Goal: Task Accomplishment & Management: Manage account settings

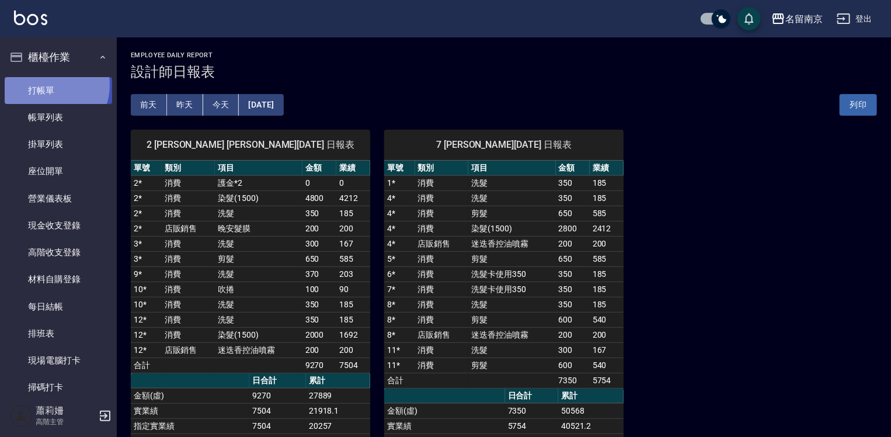
click at [48, 85] on link "打帳單" at bounding box center [58, 90] width 107 height 27
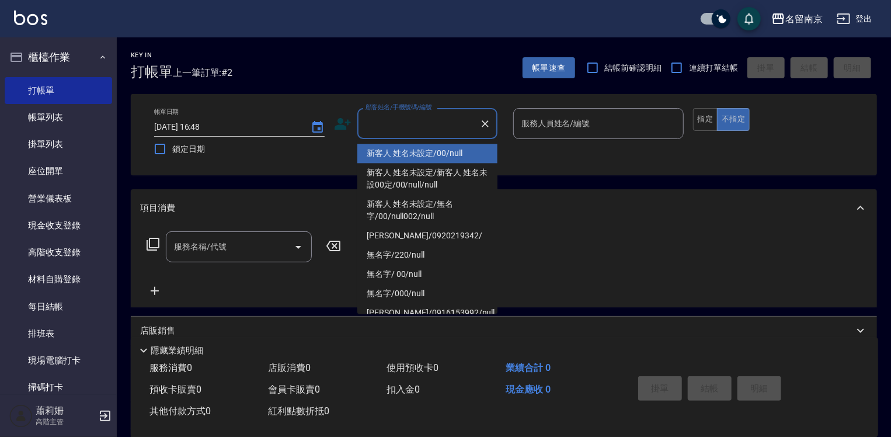
click at [410, 131] on input "顧客姓名/手機號碼/編號" at bounding box center [418, 123] width 112 height 20
type input "新客人 姓名未設定/00/null"
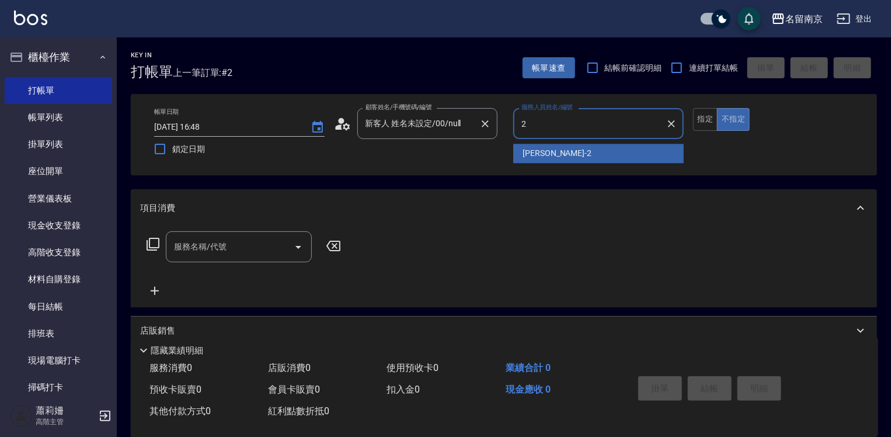
type input "[PERSON_NAME]-2"
type button "false"
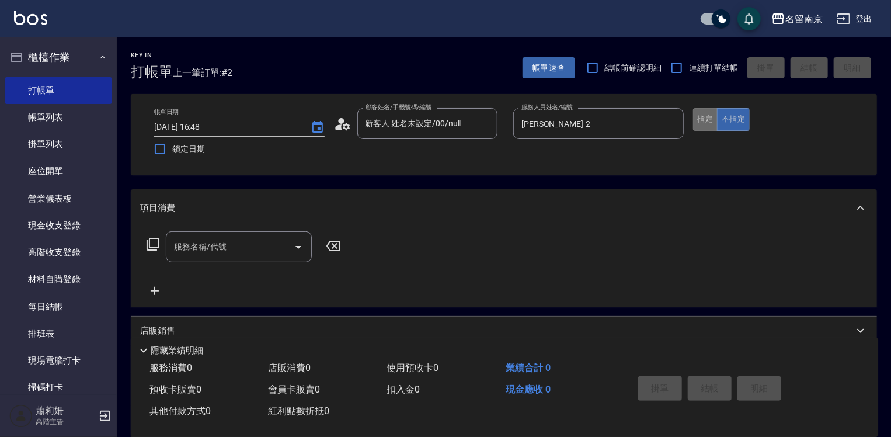
click at [694, 121] on button "指定" at bounding box center [705, 119] width 25 height 23
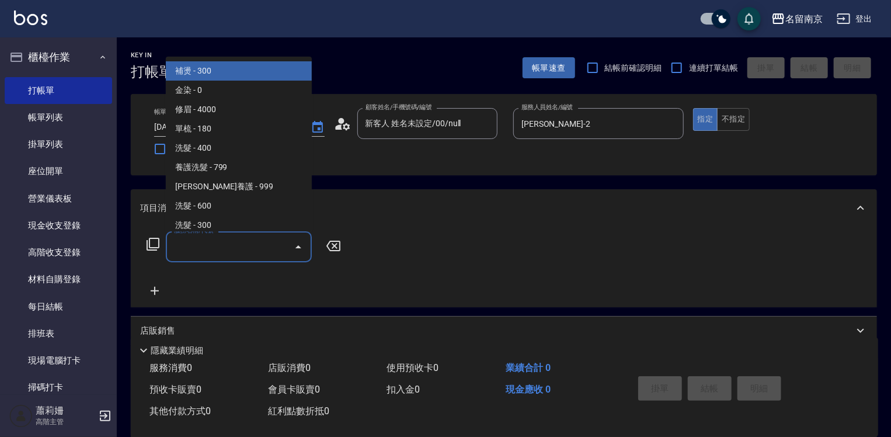
drag, startPoint x: 207, startPoint y: 250, endPoint x: 285, endPoint y: 241, distance: 79.3
click at [225, 247] on input "服務名稱/代號" at bounding box center [230, 246] width 118 height 20
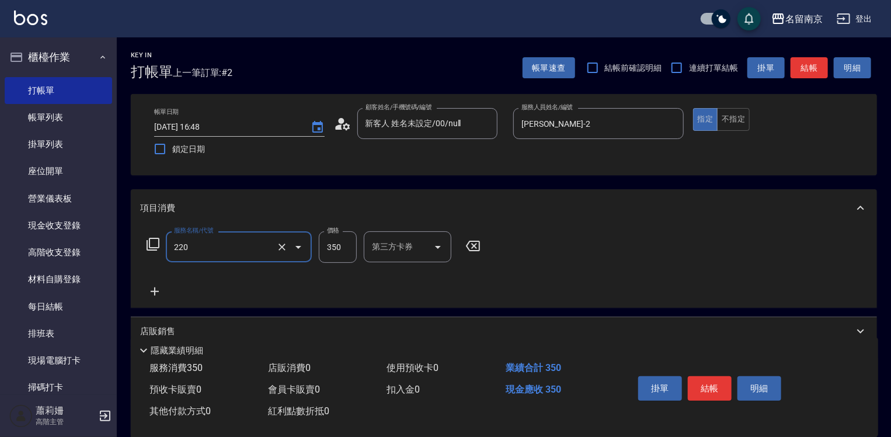
type input "洗髮(220)"
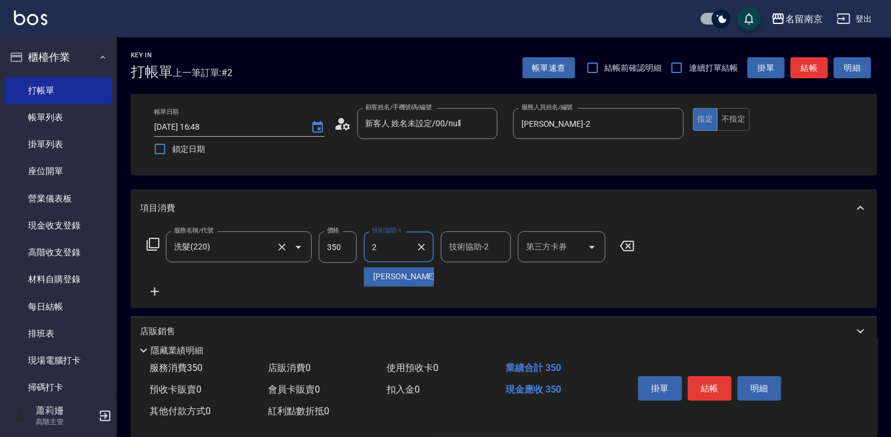
type input "[PERSON_NAME]-2"
click at [702, 383] on button "結帳" at bounding box center [710, 388] width 44 height 25
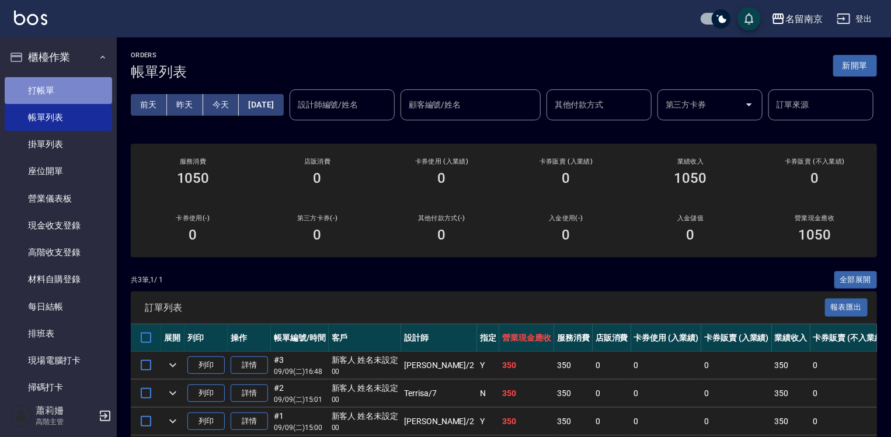
click at [58, 86] on link "打帳單" at bounding box center [58, 90] width 107 height 27
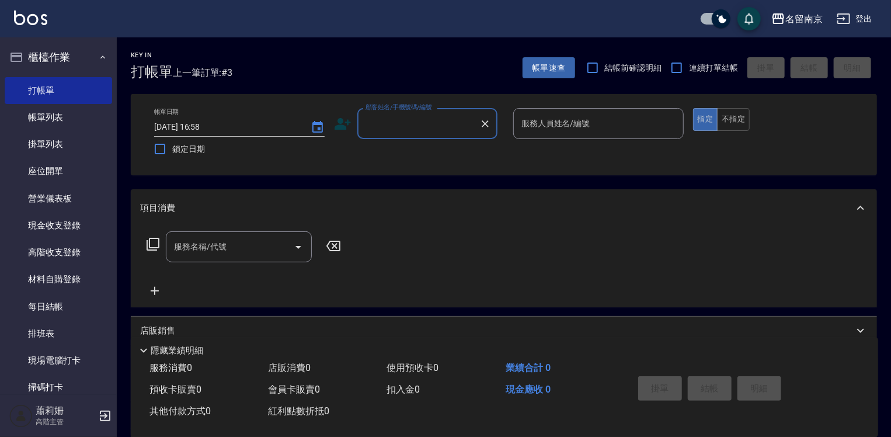
click at [427, 124] on input "顧客姓名/手機號碼/編號" at bounding box center [418, 123] width 112 height 20
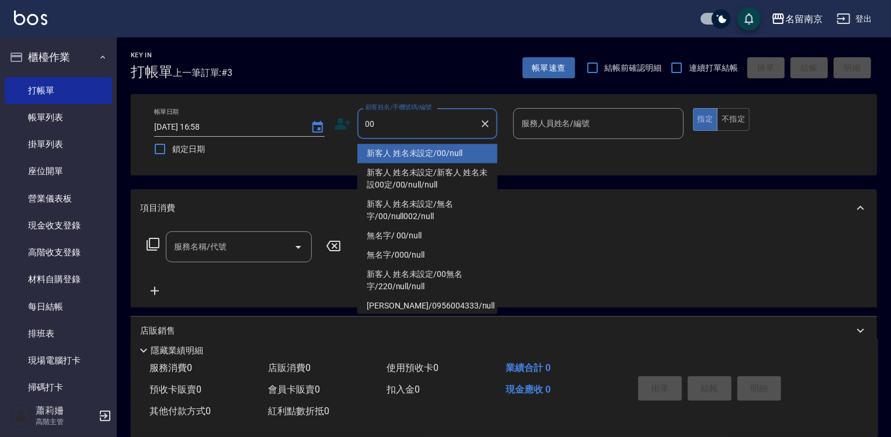
type input "新客人 姓名未設定/00/null"
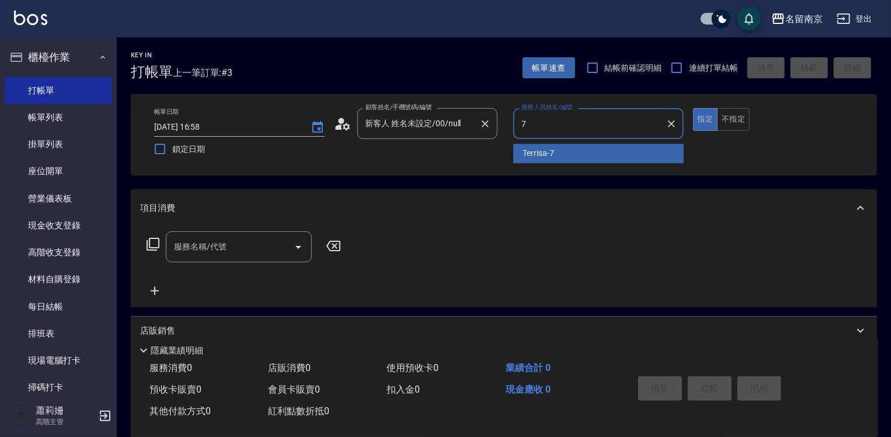
type input "Terrisa-7"
type button "true"
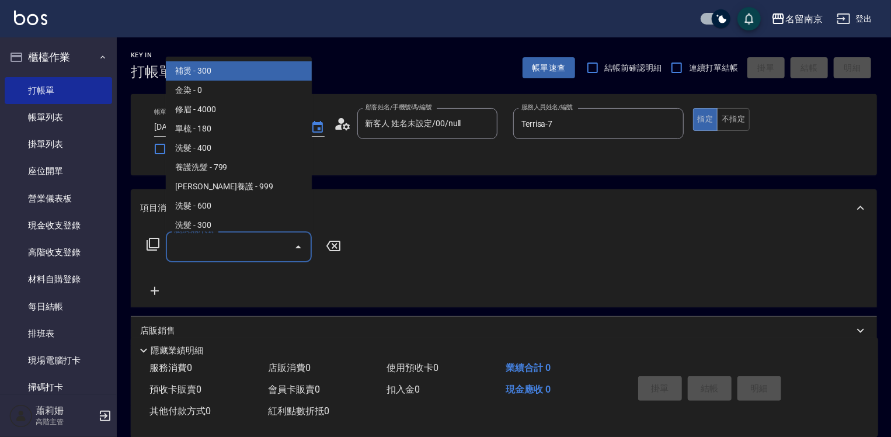
click at [234, 252] on input "服務名稱/代號" at bounding box center [230, 246] width 118 height 20
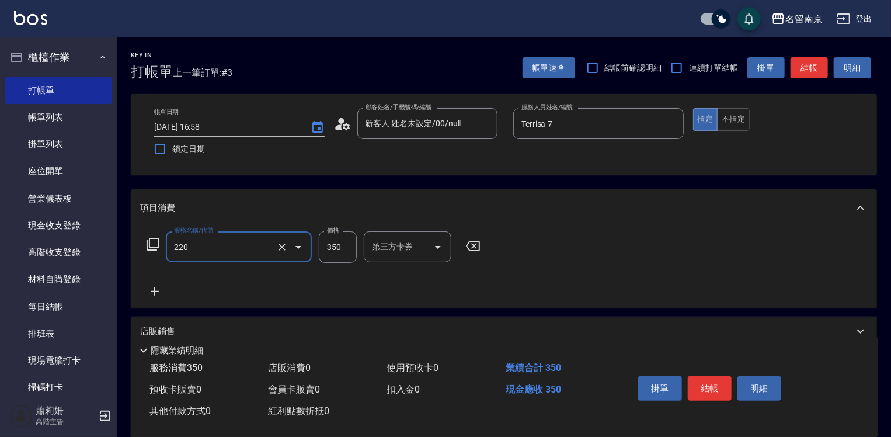
type input "洗髮(220)"
drag, startPoint x: 403, startPoint y: 231, endPoint x: 397, endPoint y: 245, distance: 14.6
click at [399, 241] on div "技術協助-1" at bounding box center [399, 246] width 70 height 31
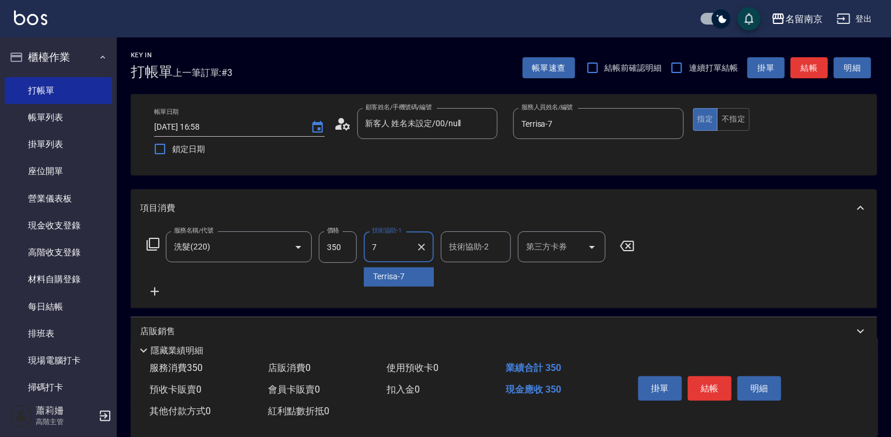
type input "Terrisa-7"
click at [332, 238] on input "350" at bounding box center [338, 247] width 38 height 32
type input "370"
click at [725, 385] on button "結帳" at bounding box center [710, 388] width 44 height 25
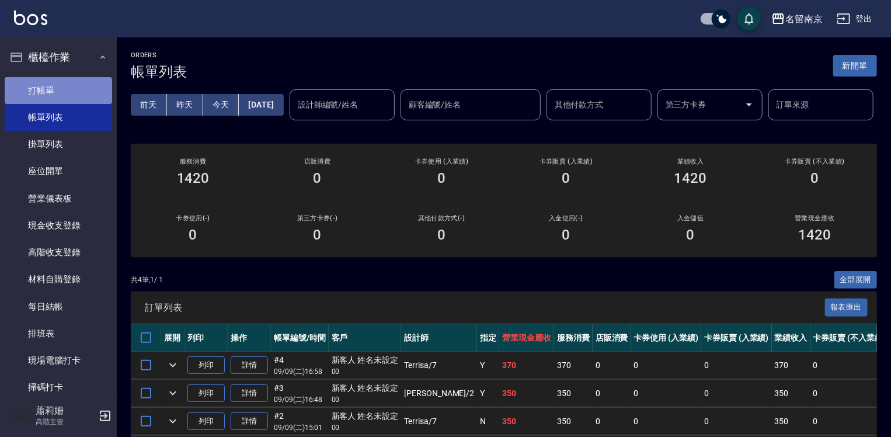
click at [74, 95] on link "打帳單" at bounding box center [58, 90] width 107 height 27
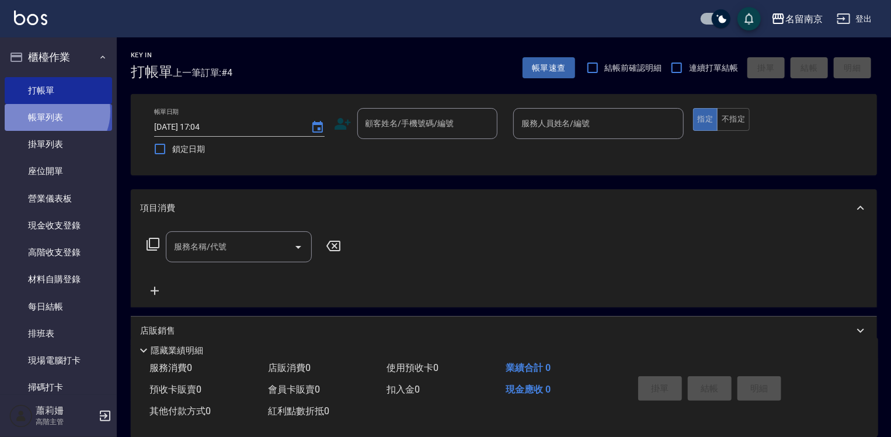
click at [53, 111] on link "帳單列表" at bounding box center [58, 117] width 107 height 27
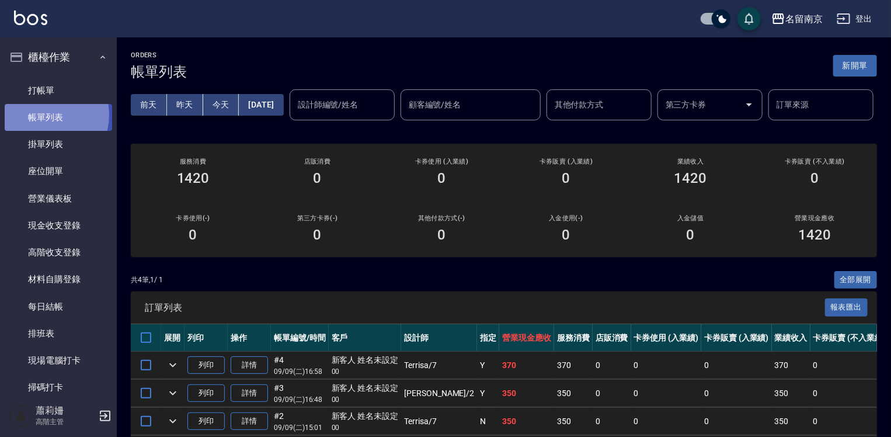
click at [43, 114] on link "帳單列表" at bounding box center [58, 117] width 107 height 27
click at [75, 119] on link "帳單列表" at bounding box center [58, 117] width 107 height 27
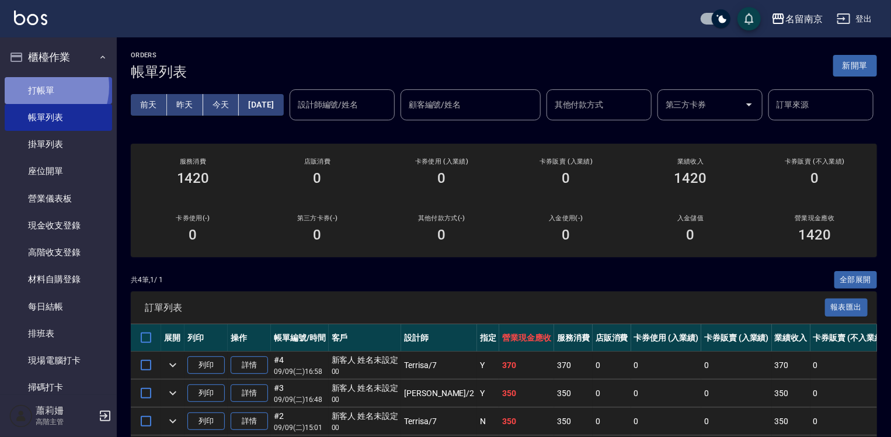
click at [41, 86] on link "打帳單" at bounding box center [58, 90] width 107 height 27
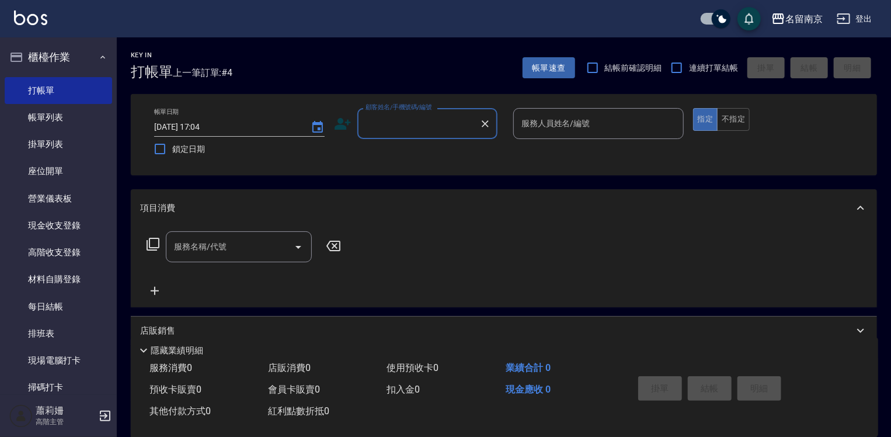
drag, startPoint x: 408, startPoint y: 121, endPoint x: 414, endPoint y: 114, distance: 9.9
click at [411, 117] on input "顧客姓名/手機號碼/編號" at bounding box center [418, 123] width 112 height 20
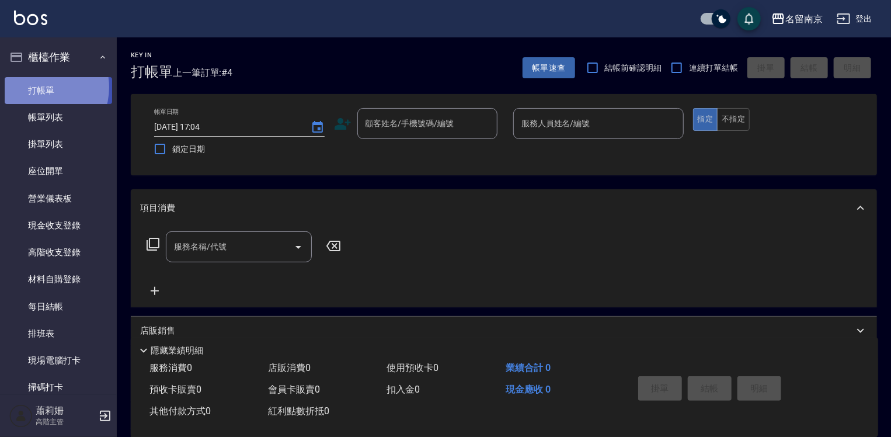
click at [39, 87] on link "打帳單" at bounding box center [58, 90] width 107 height 27
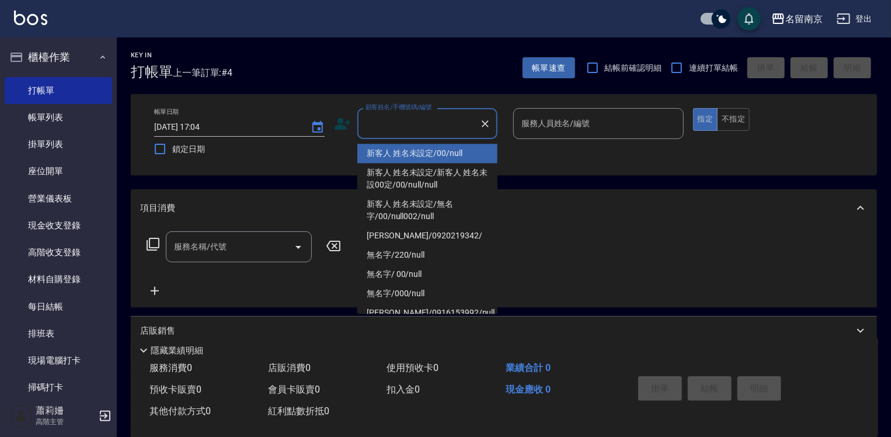
click at [396, 124] on input "顧客姓名/手機號碼/編號" at bounding box center [418, 123] width 112 height 20
click at [432, 151] on li "新客人 姓名未設定/00/null" at bounding box center [427, 153] width 140 height 19
type input "新客人 姓名未設定/00/null"
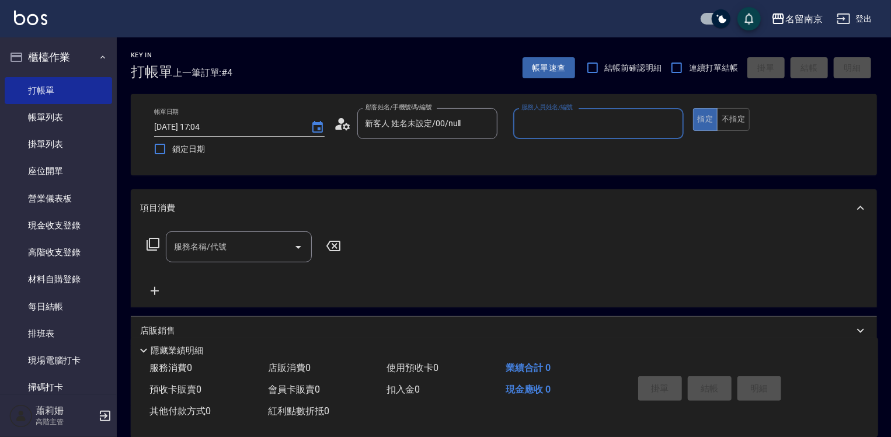
click at [529, 127] on input "服務人員姓名/編號" at bounding box center [598, 123] width 160 height 20
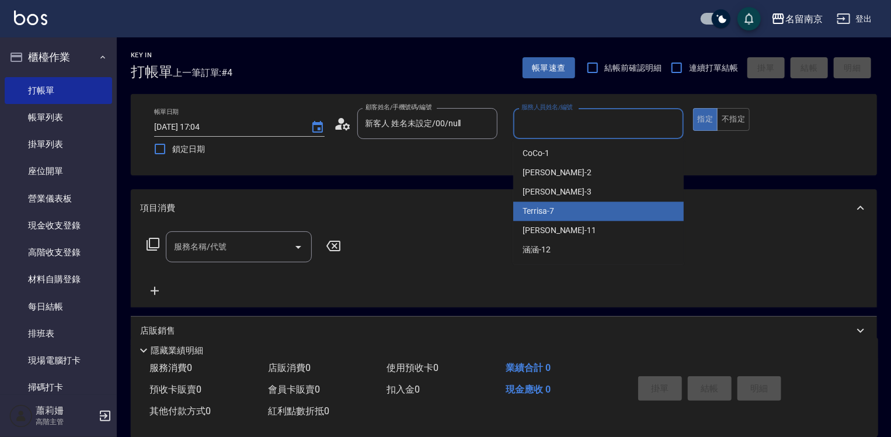
click at [571, 210] on div "Terrisa -7" at bounding box center [598, 210] width 170 height 19
type input "Terrisa-7"
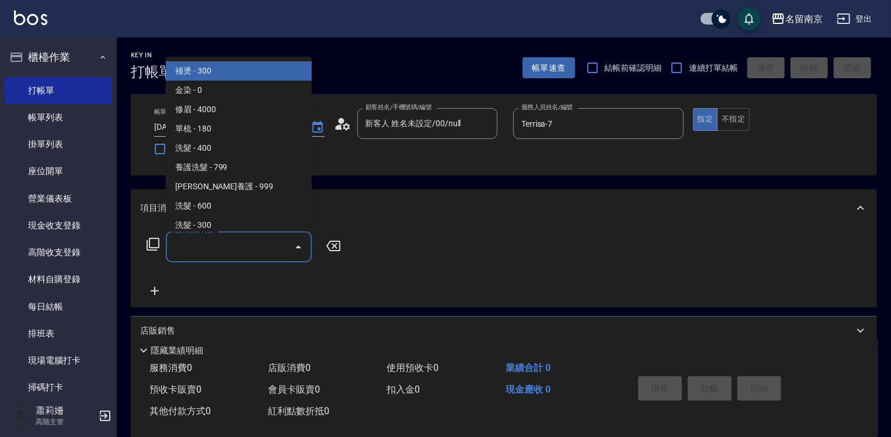
click at [219, 247] on input "服務名稱/代號" at bounding box center [230, 246] width 118 height 20
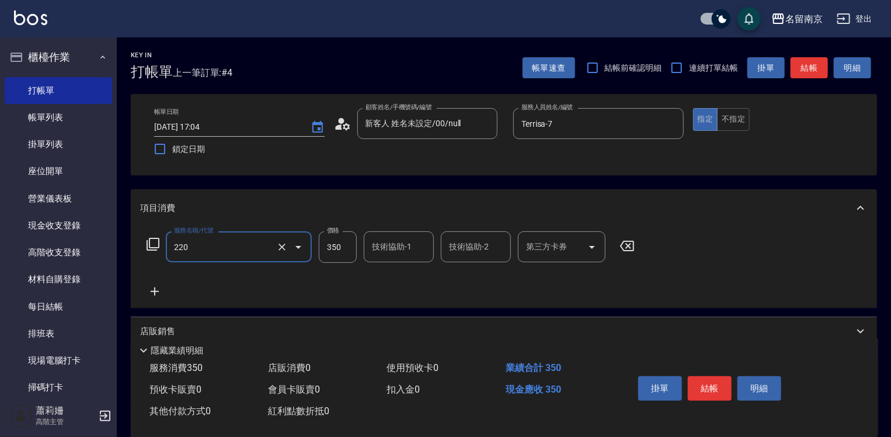
type input "洗髮(220)"
type input "Terrisa-7"
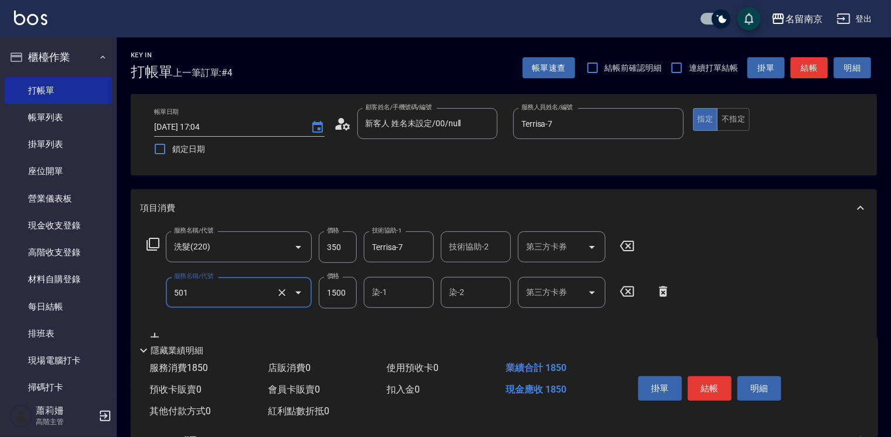
type input "染髮(1500)(501)"
type input "2500"
type input "Terrisa-7"
click at [711, 379] on button "結帳" at bounding box center [710, 388] width 44 height 25
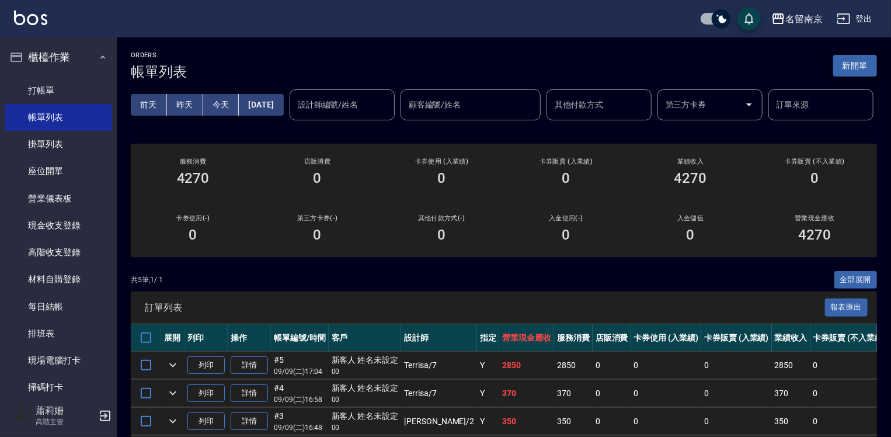
click at [855, 66] on button "新開單" at bounding box center [855, 66] width 44 height 22
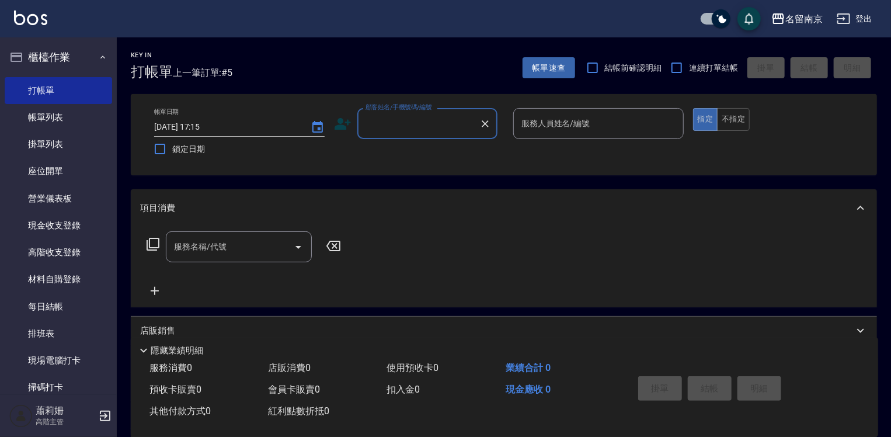
click at [399, 131] on input "顧客姓名/手機號碼/編號" at bounding box center [418, 123] width 112 height 20
click at [396, 120] on input "顧客姓名/手機號碼/編號" at bounding box center [418, 123] width 112 height 20
click at [396, 124] on input "顧客姓名/手機號碼/編號" at bounding box center [418, 123] width 112 height 20
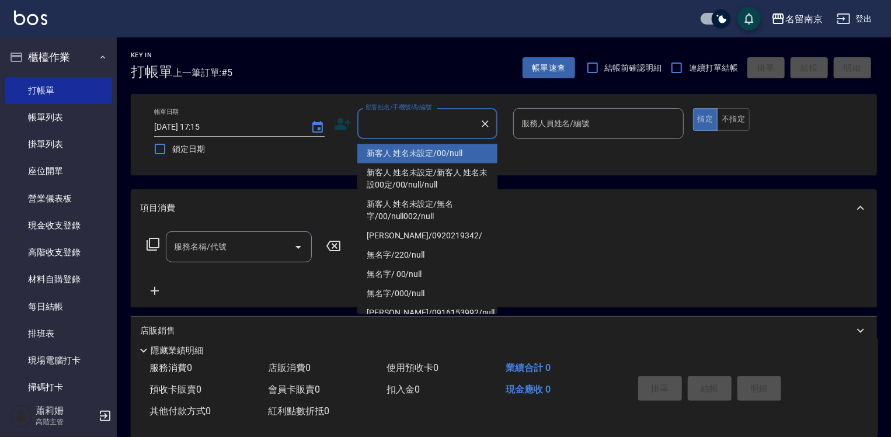
click at [397, 152] on li "新客人 姓名未設定/00/null" at bounding box center [427, 153] width 140 height 19
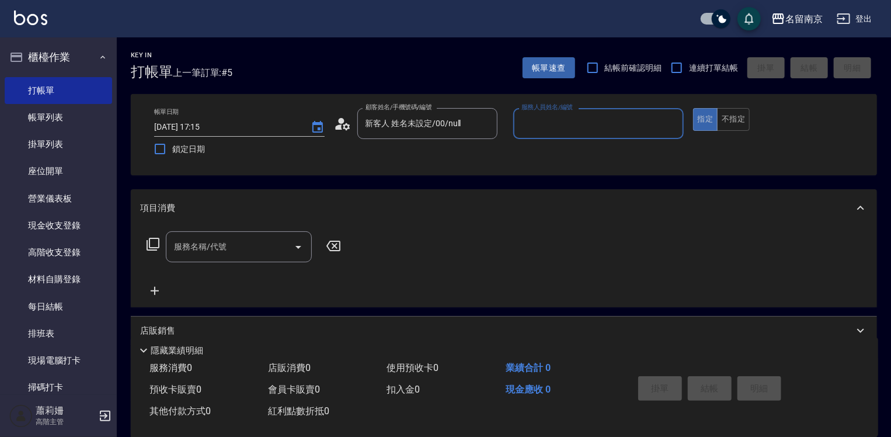
type input "新客人 姓名未設定/00/null"
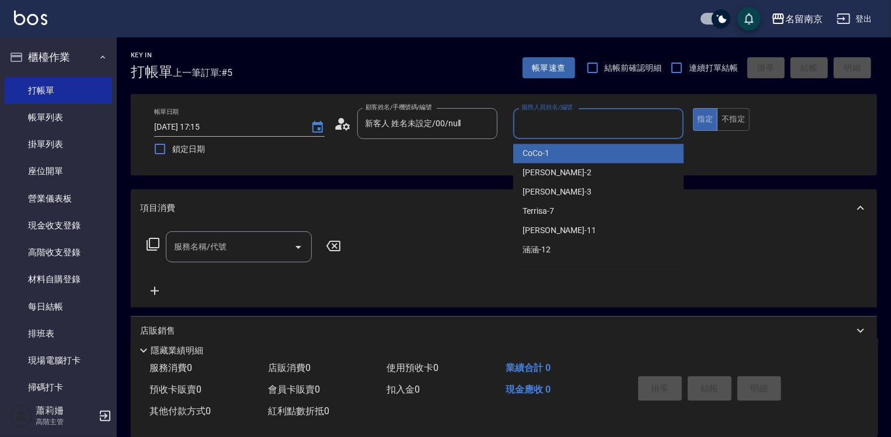
click at [546, 125] on input "服務人員姓名/編號" at bounding box center [598, 123] width 160 height 20
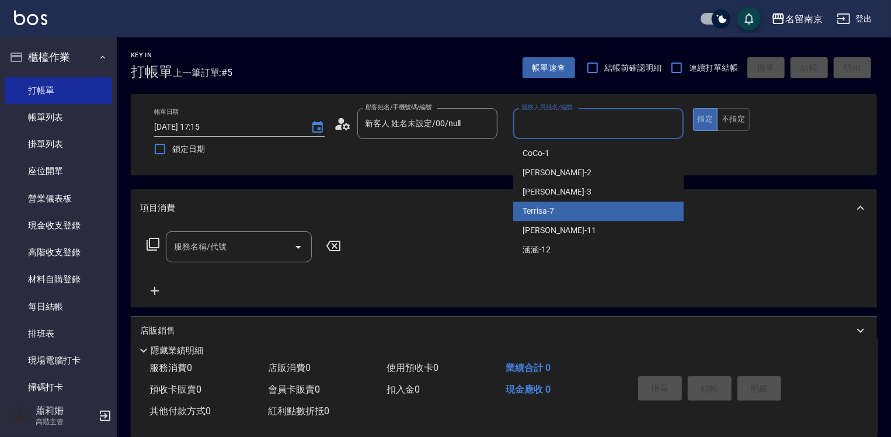
click at [540, 208] on span "Terrisa -7" at bounding box center [538, 211] width 32 height 12
type input "Terrisa-7"
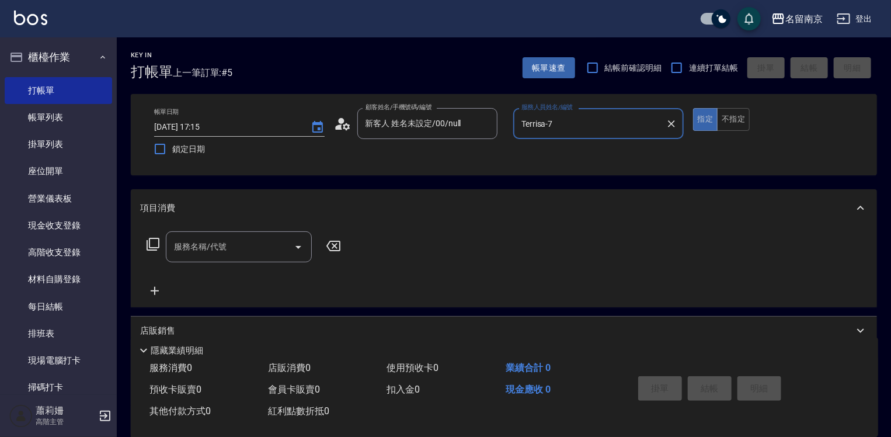
click at [197, 250] on input "服務名稱/代號" at bounding box center [230, 246] width 118 height 20
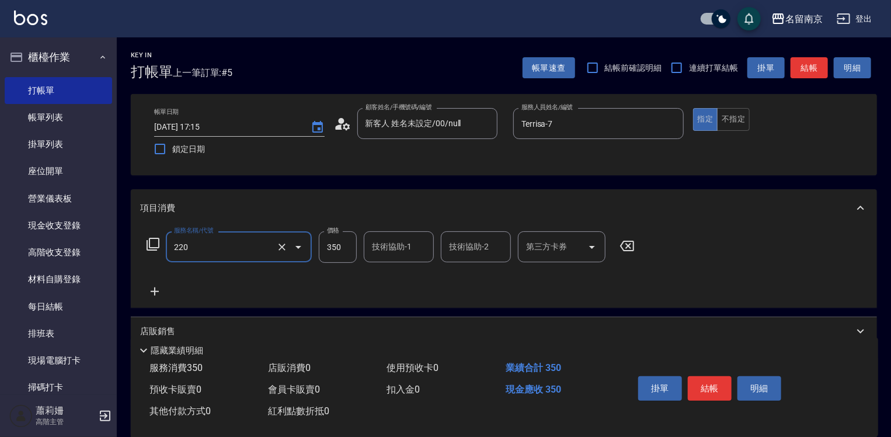
type input "洗髮(220)"
type input "Terrisa-7"
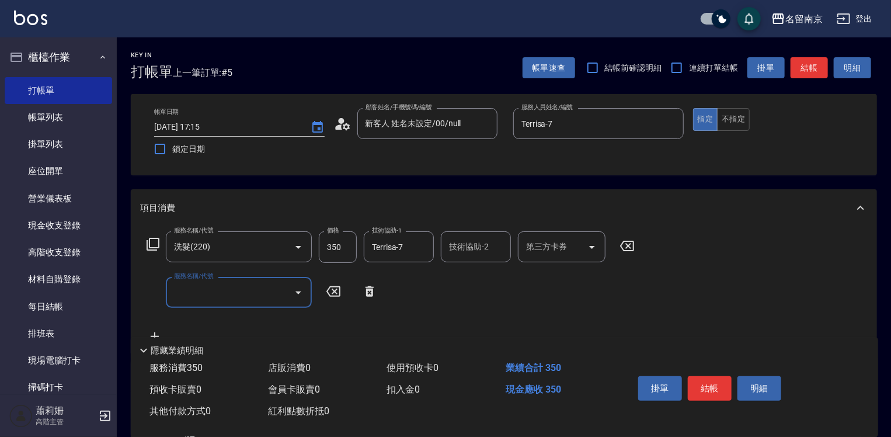
type input "5"
type input "剪髮(301)"
type input "550"
click at [706, 383] on button "結帳" at bounding box center [710, 388] width 44 height 25
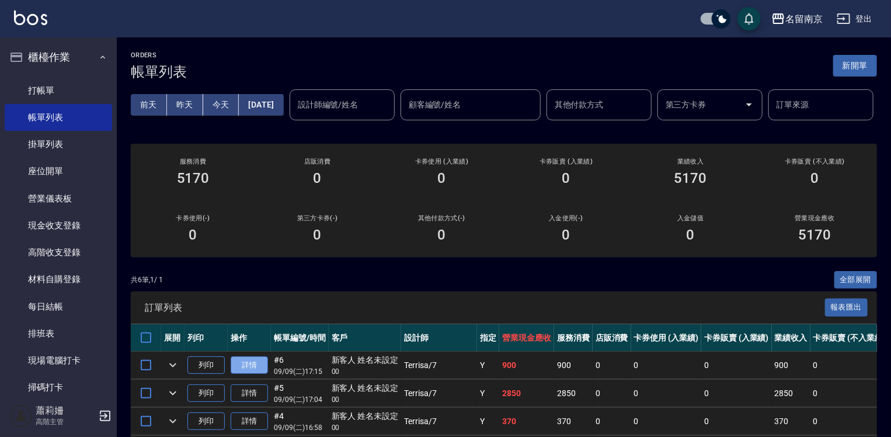
click at [246, 374] on link "詳情" at bounding box center [249, 365] width 37 height 18
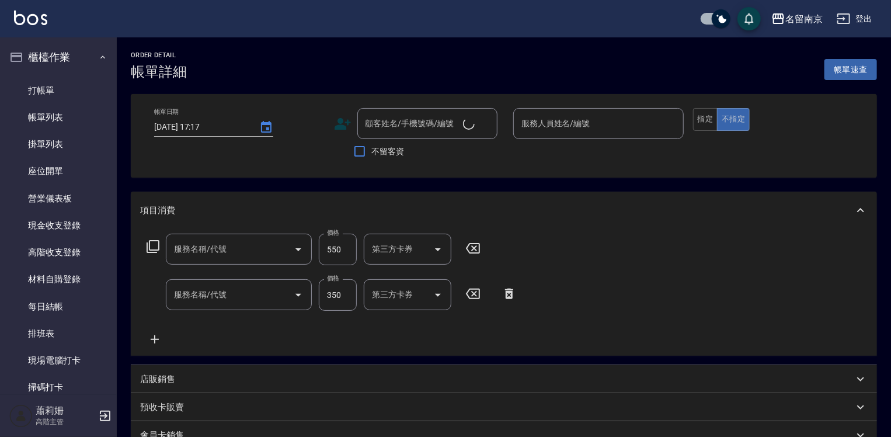
type input "[DATE] 17:15"
type input "Terrisa-7"
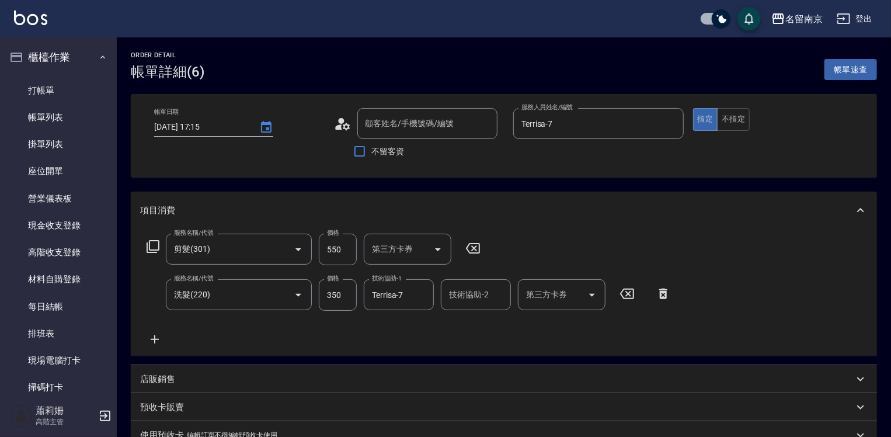
type input "剪髮(301)"
type input "洗髮(220)"
type input "新客人 姓名未設定/00/null"
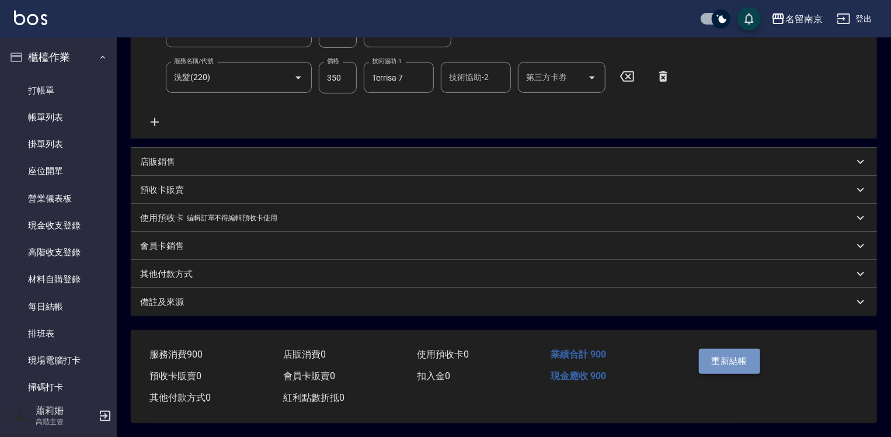
click at [751, 355] on button "重新結帳" at bounding box center [730, 360] width 62 height 25
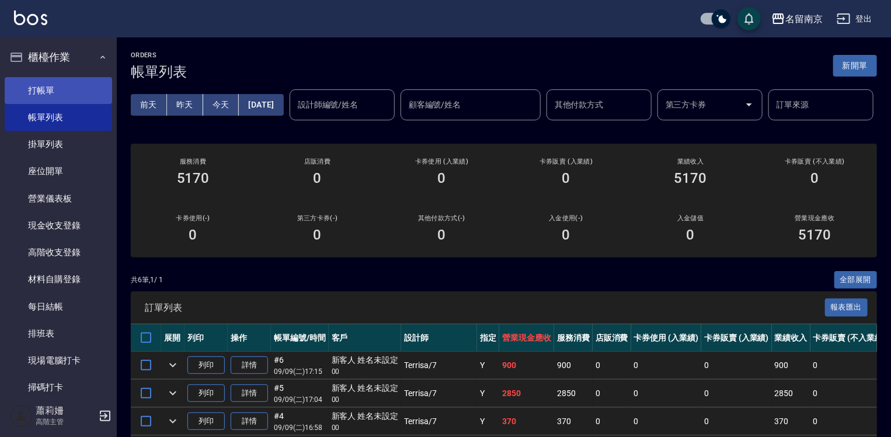
click at [49, 90] on link "打帳單" at bounding box center [58, 90] width 107 height 27
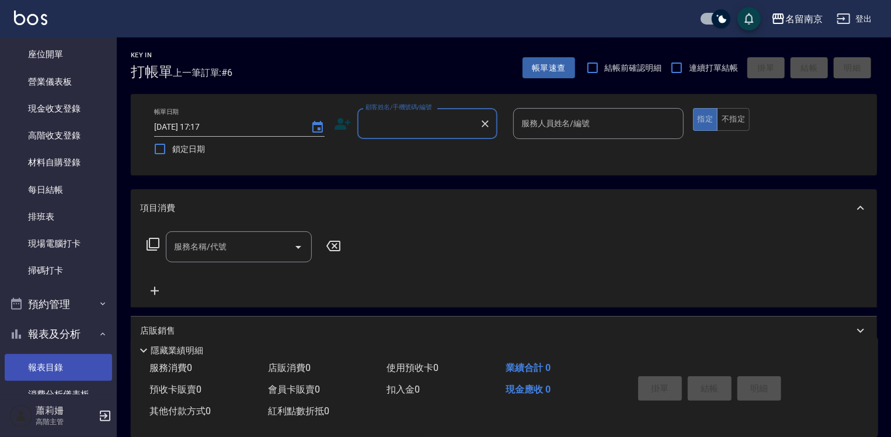
scroll to position [292, 0]
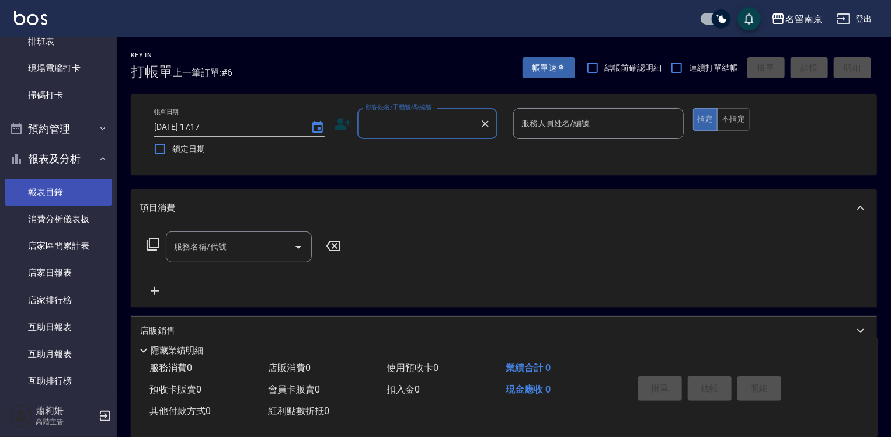
click at [60, 189] on link "報表目錄" at bounding box center [58, 192] width 107 height 27
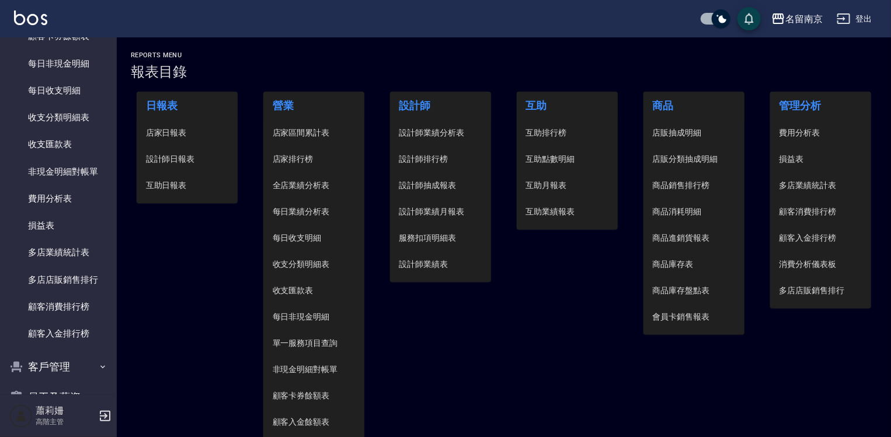
scroll to position [1405, 0]
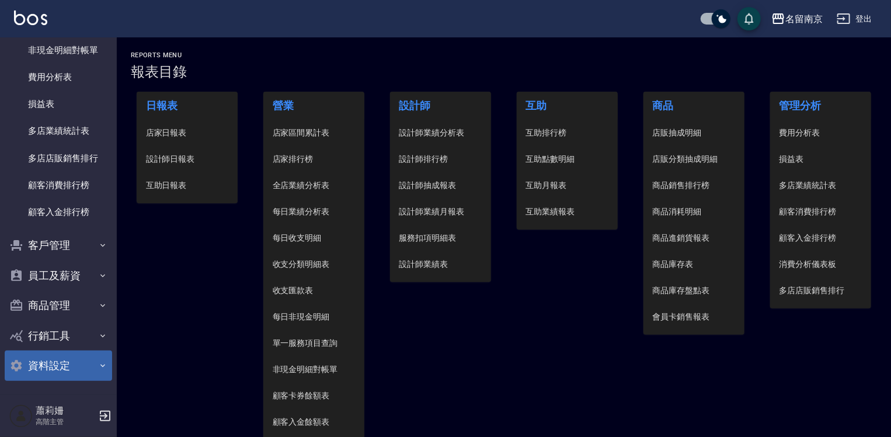
click at [47, 364] on button "資料設定" at bounding box center [58, 365] width 107 height 30
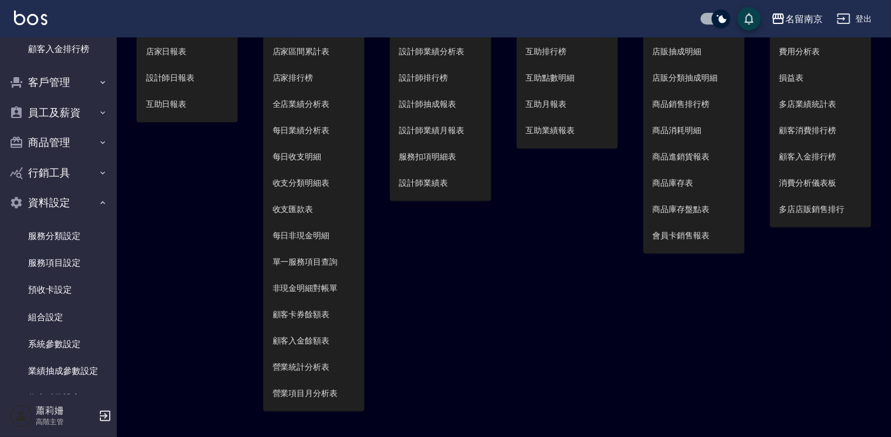
scroll to position [1510, 0]
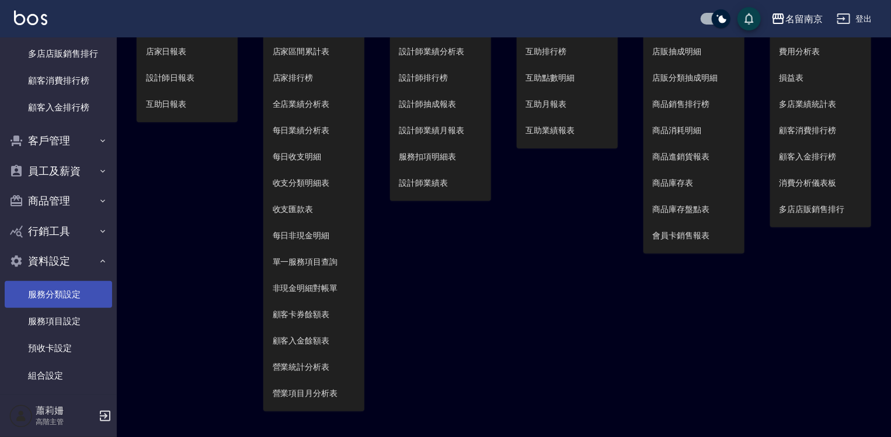
click at [72, 296] on link "服務分類設定" at bounding box center [58, 294] width 107 height 27
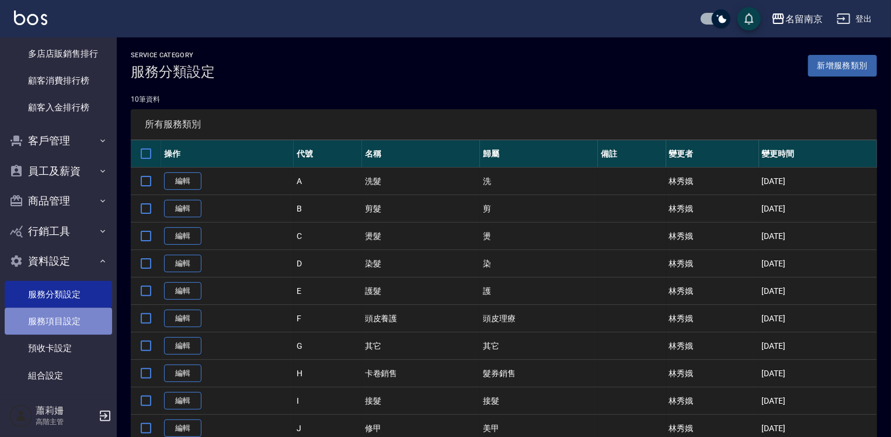
click at [64, 320] on link "服務項目設定" at bounding box center [58, 321] width 107 height 27
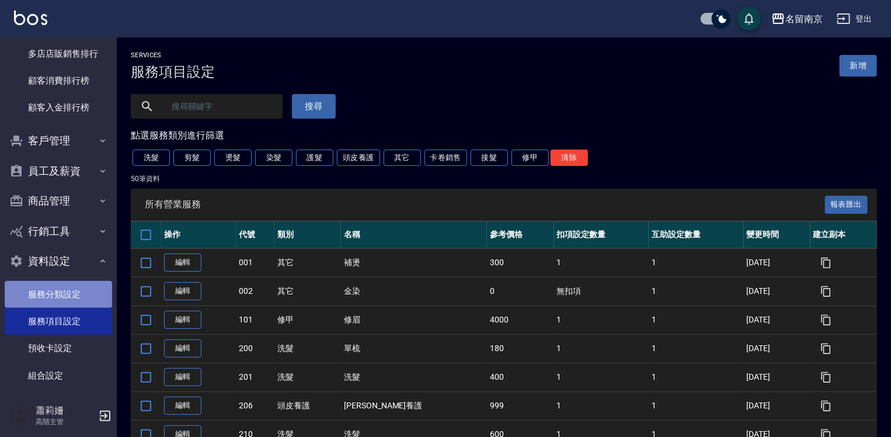
drag, startPoint x: 69, startPoint y: 292, endPoint x: 82, endPoint y: 292, distance: 12.9
click at [69, 292] on link "服務分類設定" at bounding box center [58, 294] width 107 height 27
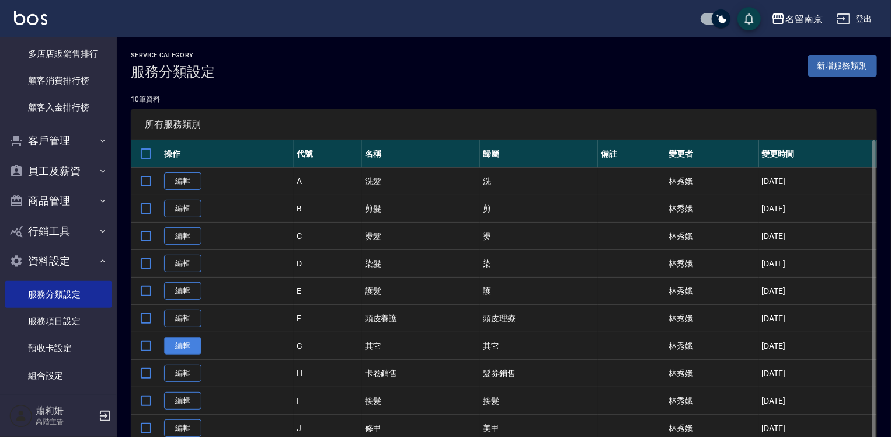
scroll to position [46, 0]
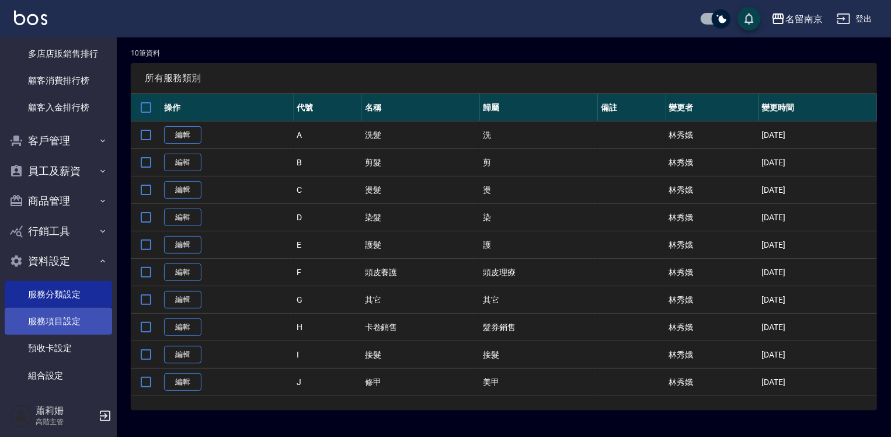
click at [65, 315] on link "服務項目設定" at bounding box center [58, 321] width 107 height 27
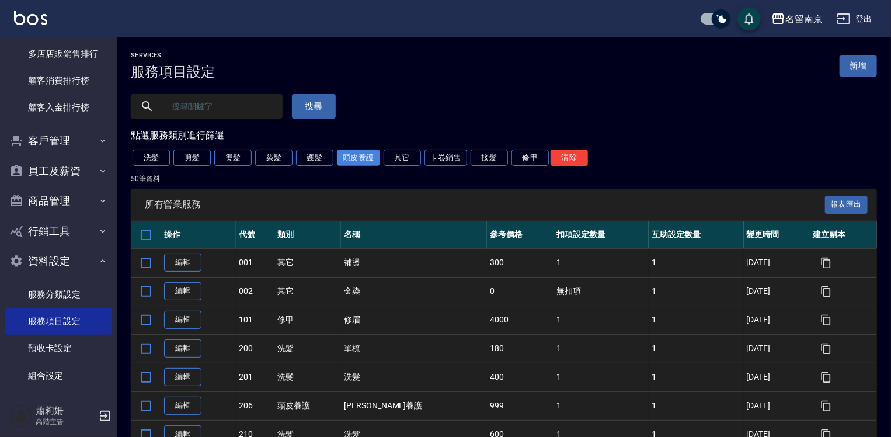
click at [355, 159] on button "頭皮養護" at bounding box center [358, 157] width 43 height 16
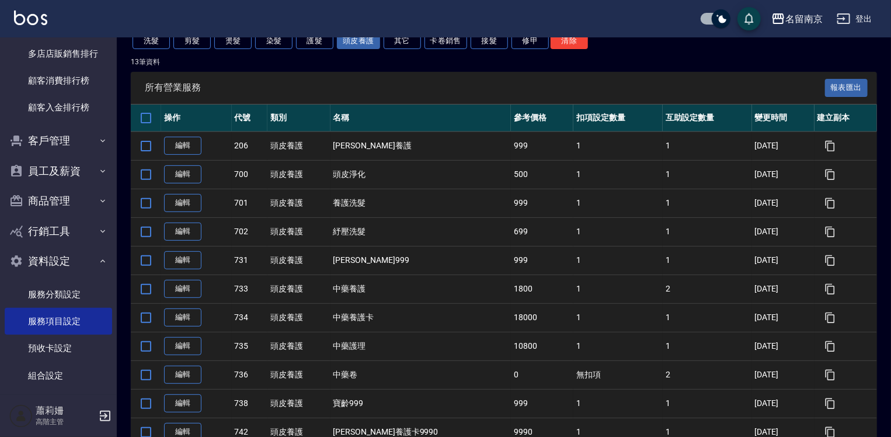
scroll to position [238, 0]
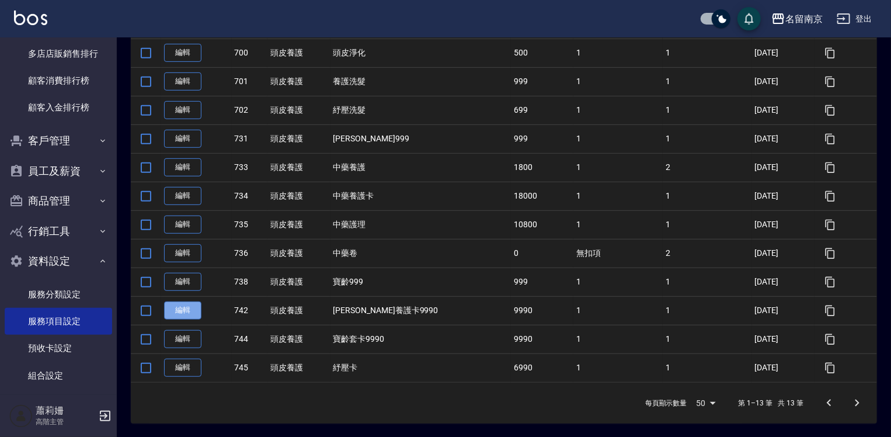
click at [192, 309] on link "編輯" at bounding box center [182, 310] width 37 height 18
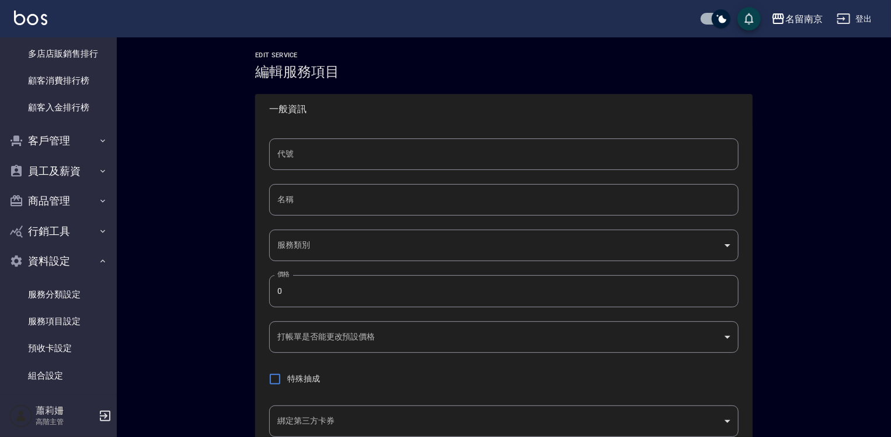
type input "742"
type input "[PERSON_NAME]養護卡9990"
type input "99d6c692-5e28-4f5c-a5bb-ac7f0faf1d92"
type input "9990"
type input "FALSE"
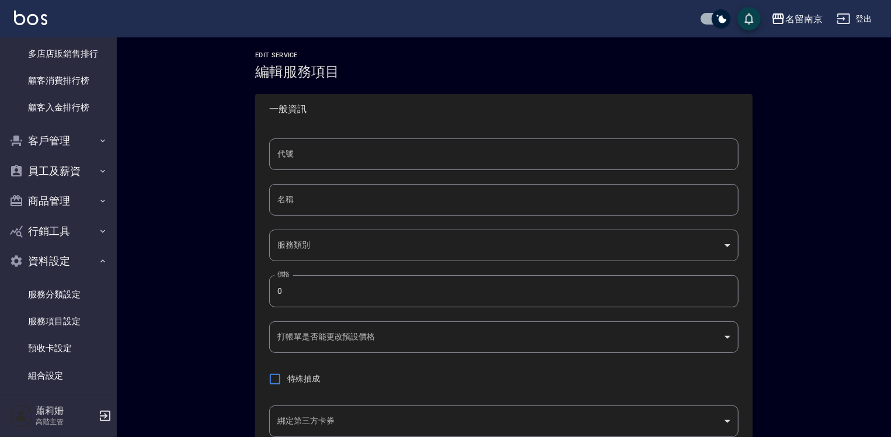
type input "none"
type input "UNSET"
type input "none"
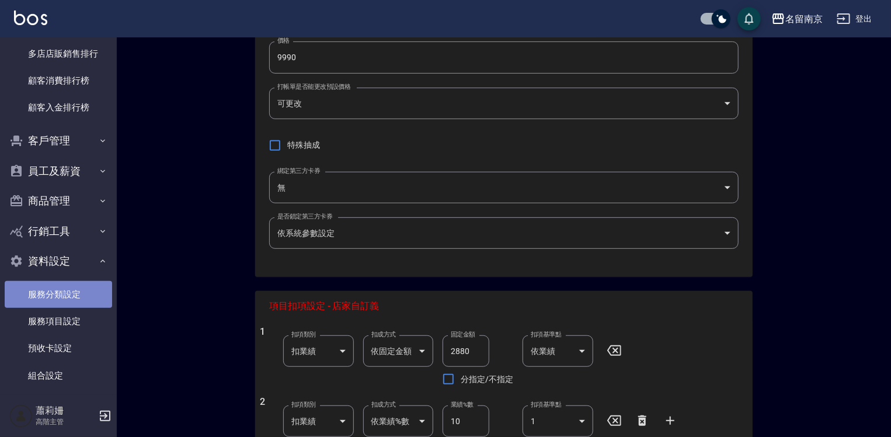
click at [61, 295] on link "服務分類設定" at bounding box center [58, 294] width 107 height 27
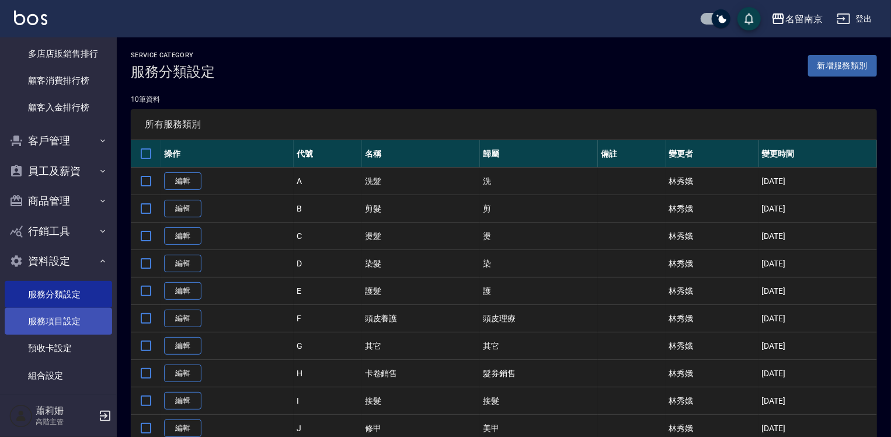
click at [61, 322] on link "服務項目設定" at bounding box center [58, 321] width 107 height 27
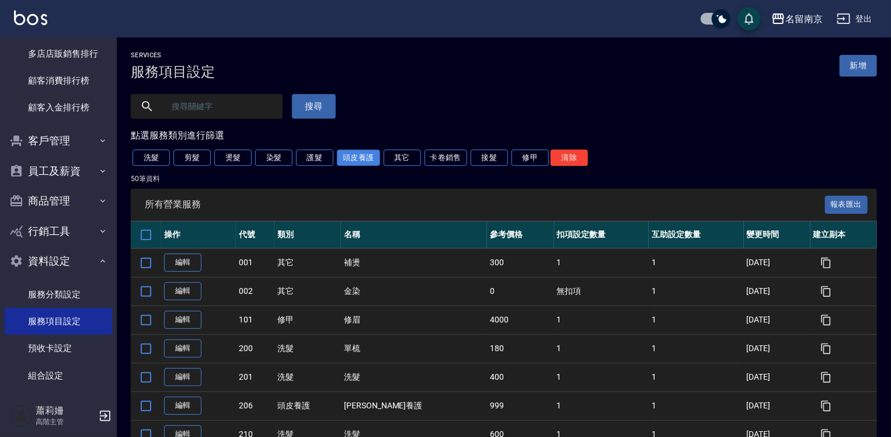
click at [361, 160] on button "頭皮養護" at bounding box center [358, 157] width 43 height 16
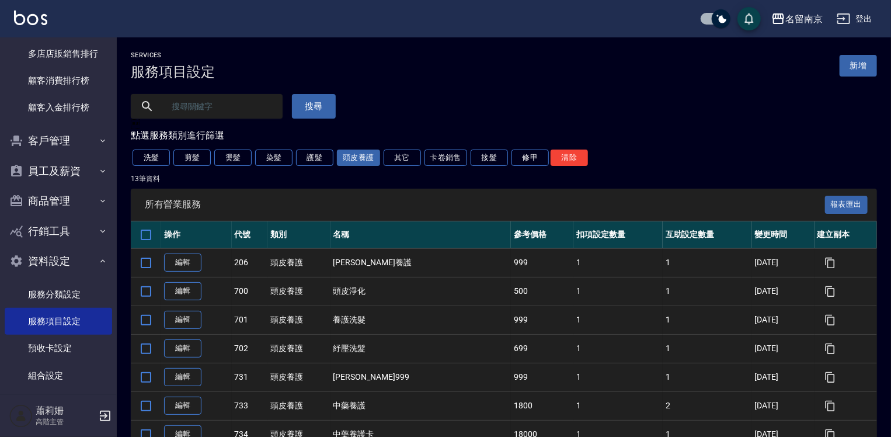
scroll to position [238, 0]
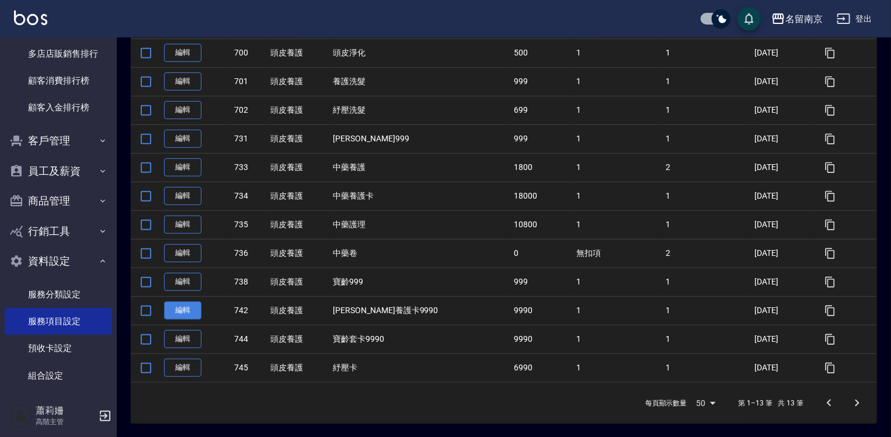
click at [190, 308] on link "編輯" at bounding box center [182, 310] width 37 height 18
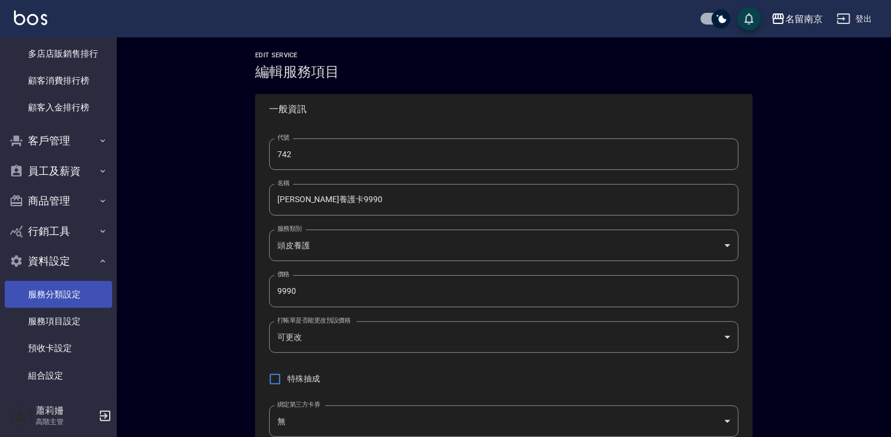
click at [60, 296] on link "服務分類設定" at bounding box center [58, 294] width 107 height 27
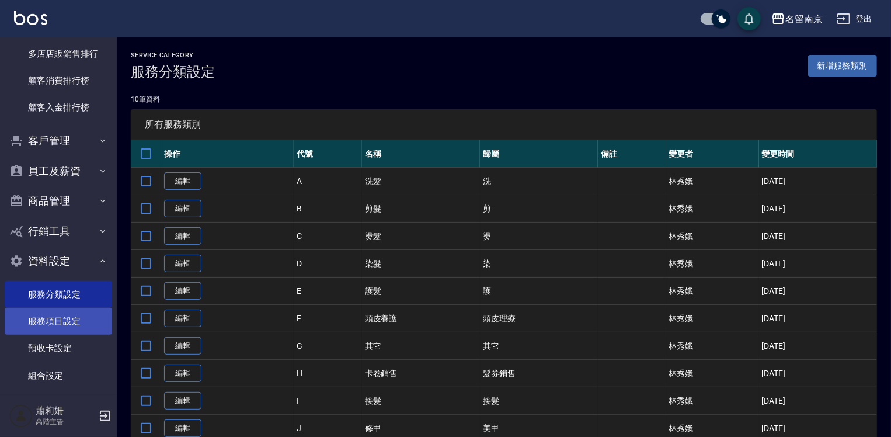
click at [68, 317] on link "服務項目設定" at bounding box center [58, 321] width 107 height 27
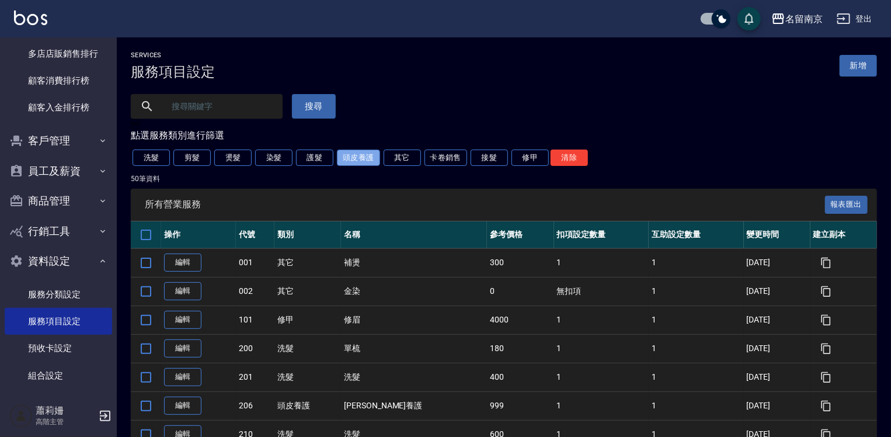
click at [362, 161] on button "頭皮養護" at bounding box center [358, 157] width 43 height 16
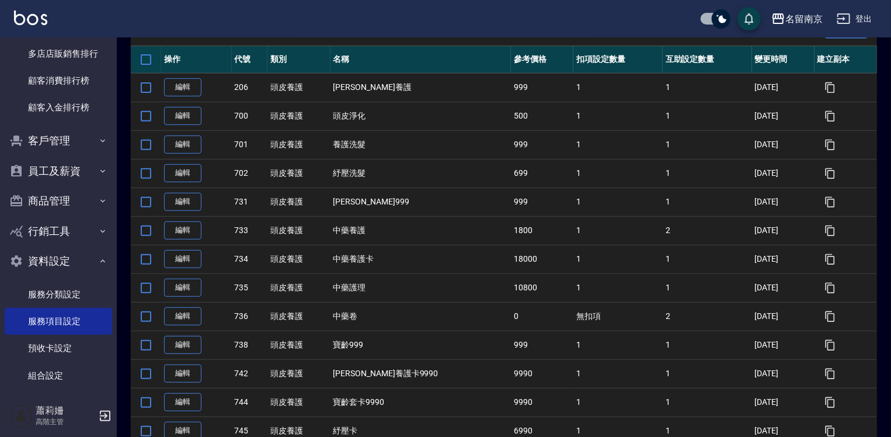
scroll to position [238, 0]
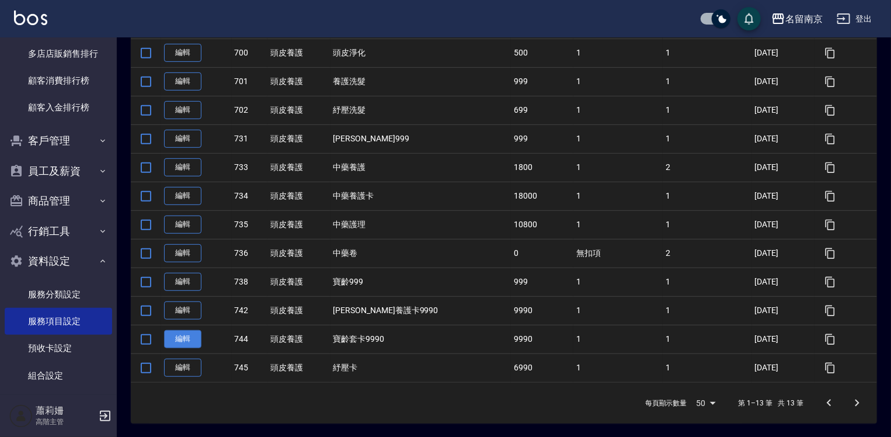
click at [175, 341] on link "編輯" at bounding box center [182, 339] width 37 height 18
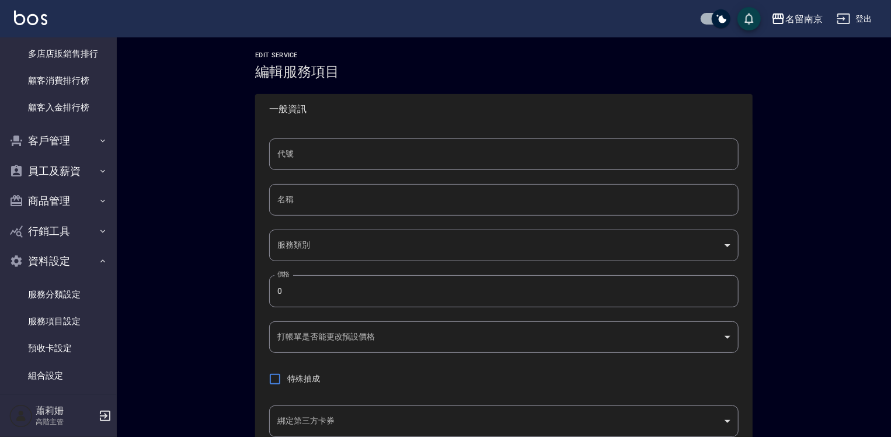
type input "744"
type input "寶齡套卡9990"
type input "99d6c692-5e28-4f5c-a5bb-ac7f0faf1d92"
type input "9990"
type input "FALSE"
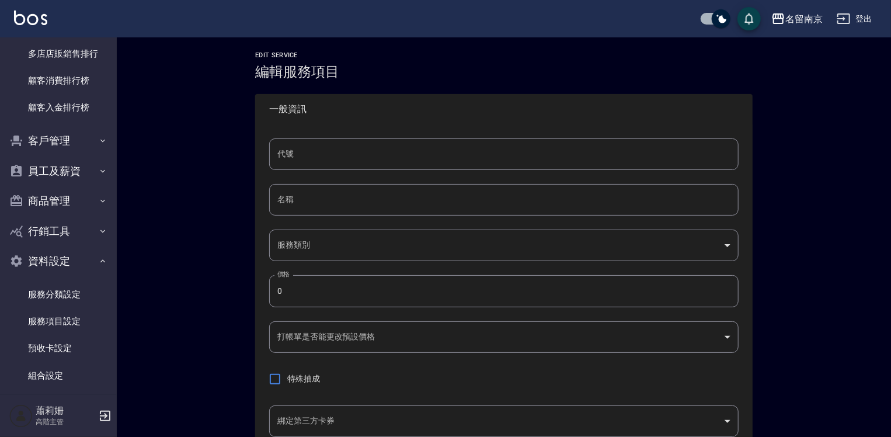
type input "none"
type input "UNSET"
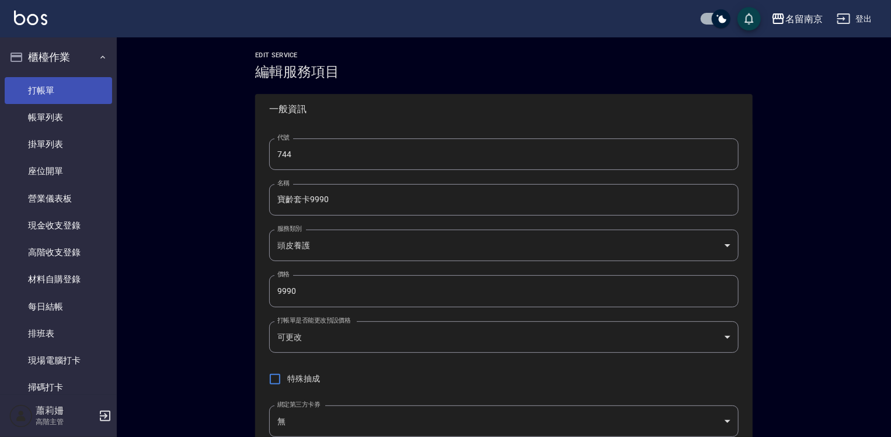
click at [40, 90] on link "打帳單" at bounding box center [58, 90] width 107 height 27
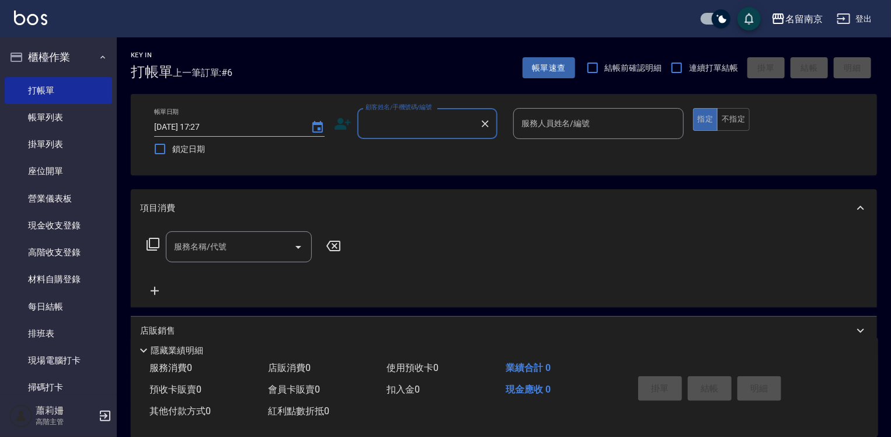
scroll to position [233, 0]
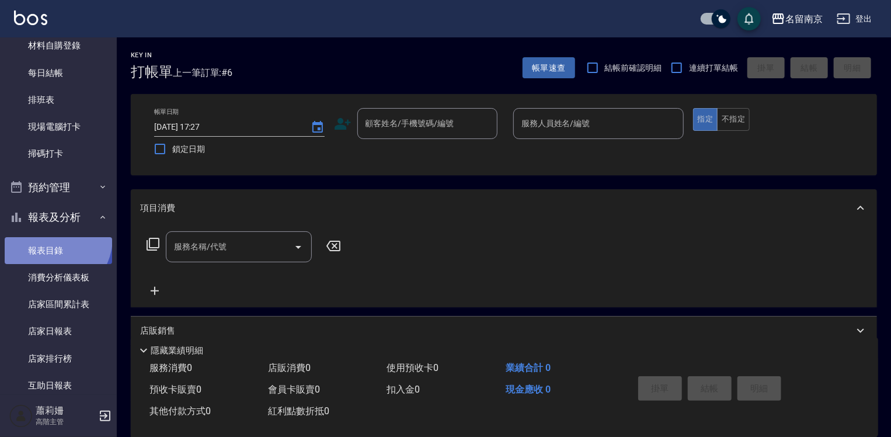
click at [49, 238] on link "報表目錄" at bounding box center [58, 250] width 107 height 27
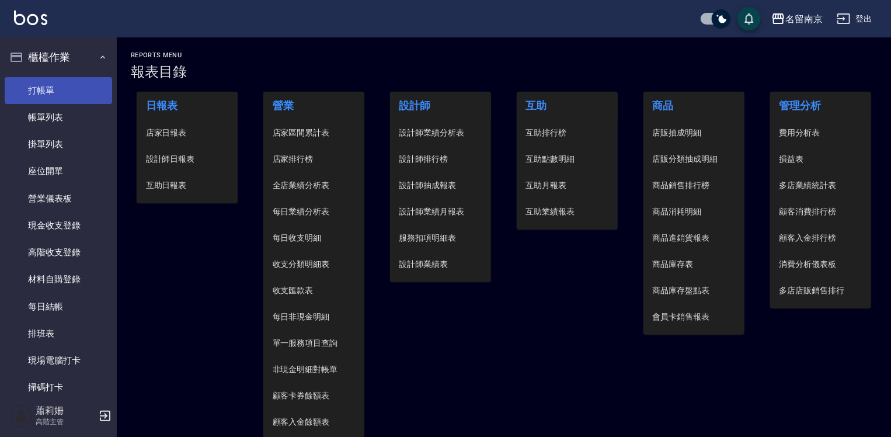
click at [60, 91] on link "打帳單" at bounding box center [58, 90] width 107 height 27
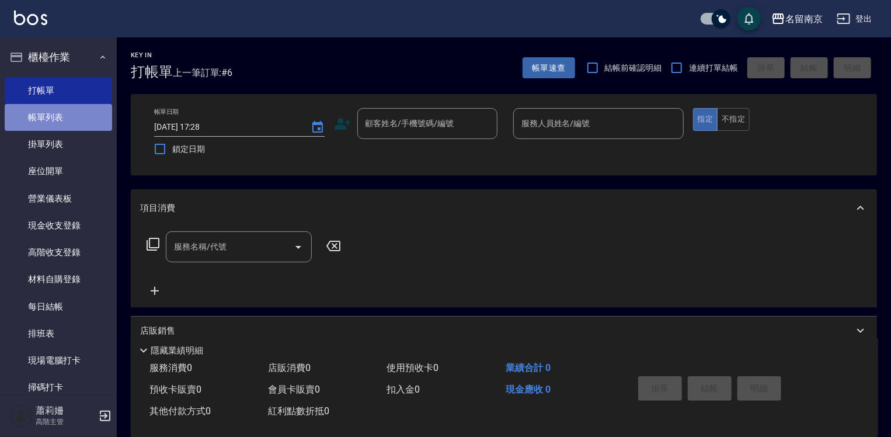
click at [91, 121] on link "帳單列表" at bounding box center [58, 117] width 107 height 27
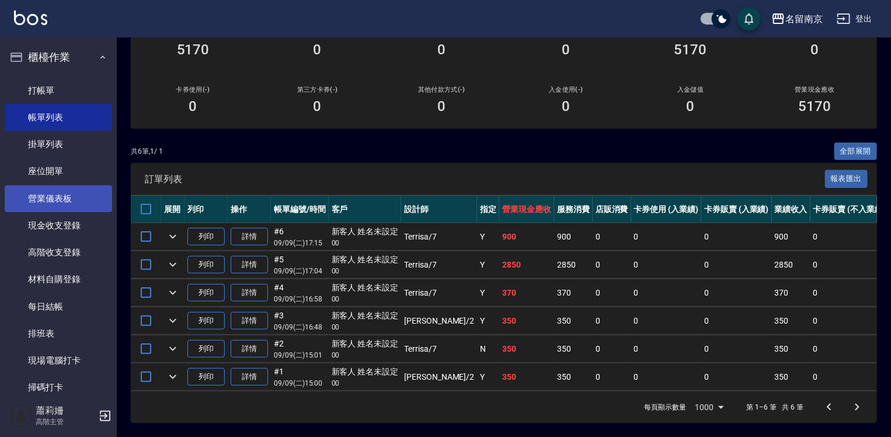
scroll to position [233, 0]
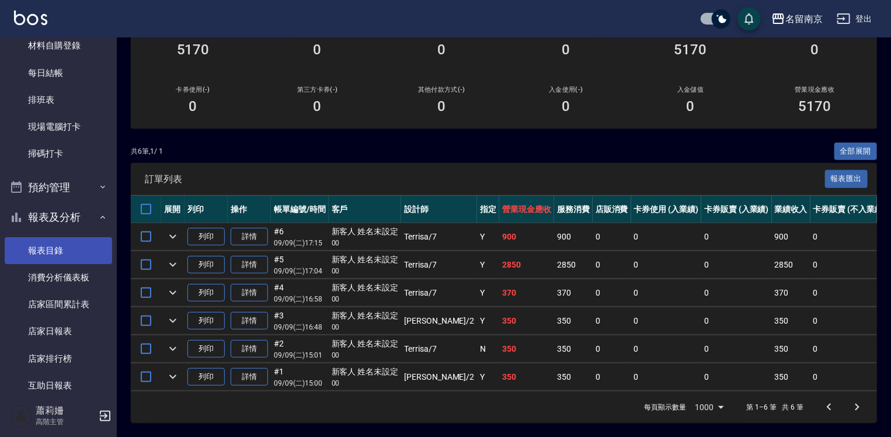
click at [50, 250] on link "報表目錄" at bounding box center [58, 250] width 107 height 27
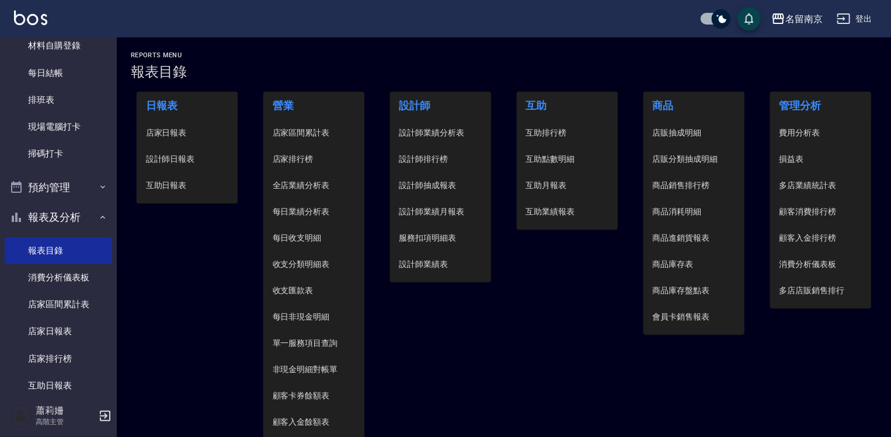
click at [185, 154] on span "設計師日報表" at bounding box center [187, 159] width 83 height 12
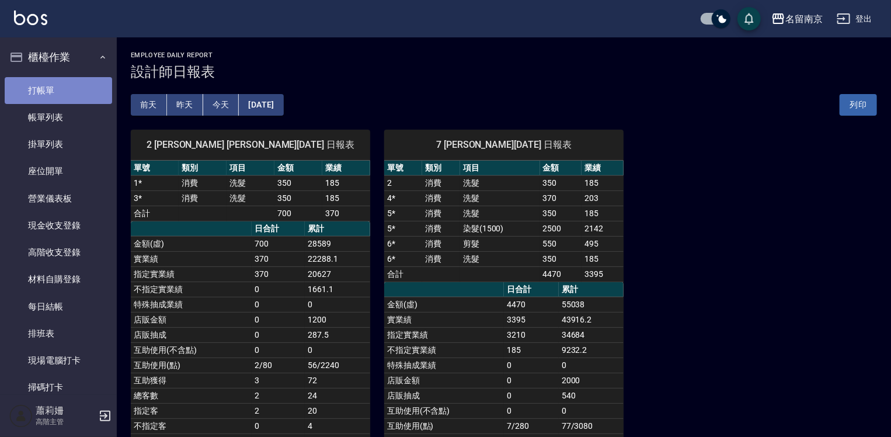
click at [63, 89] on link "打帳單" at bounding box center [58, 90] width 107 height 27
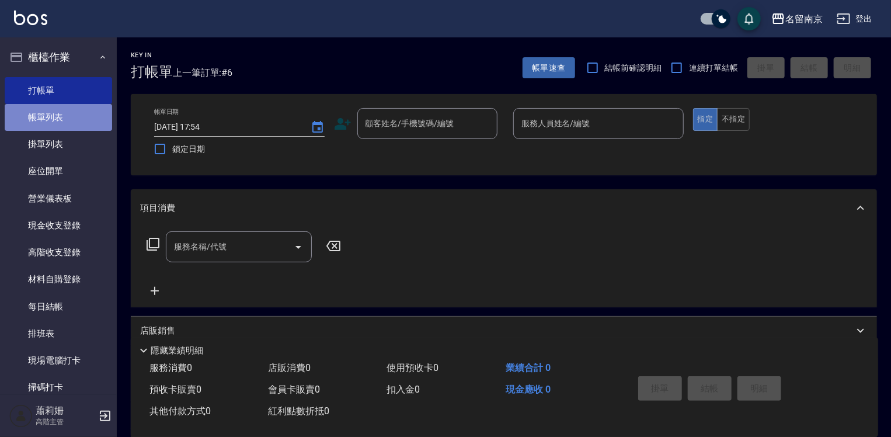
click at [85, 119] on link "帳單列表" at bounding box center [58, 117] width 107 height 27
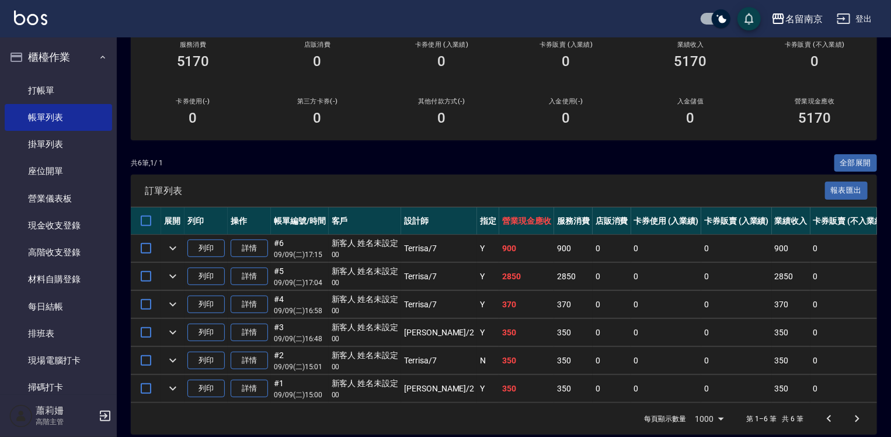
scroll to position [173, 0]
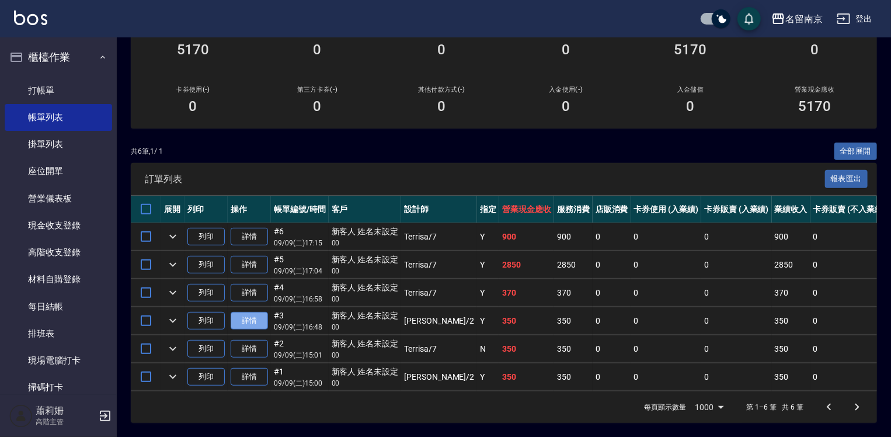
click at [247, 312] on link "詳情" at bounding box center [249, 321] width 37 height 18
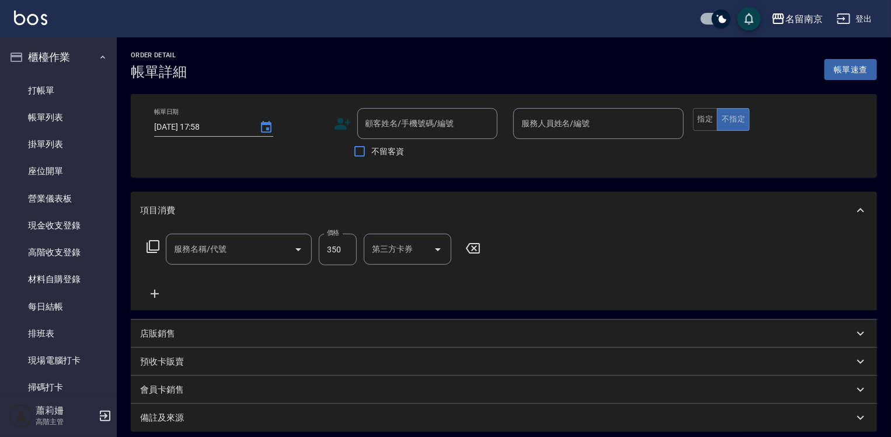
type input "[DATE] 16:48"
type input "[PERSON_NAME]-2"
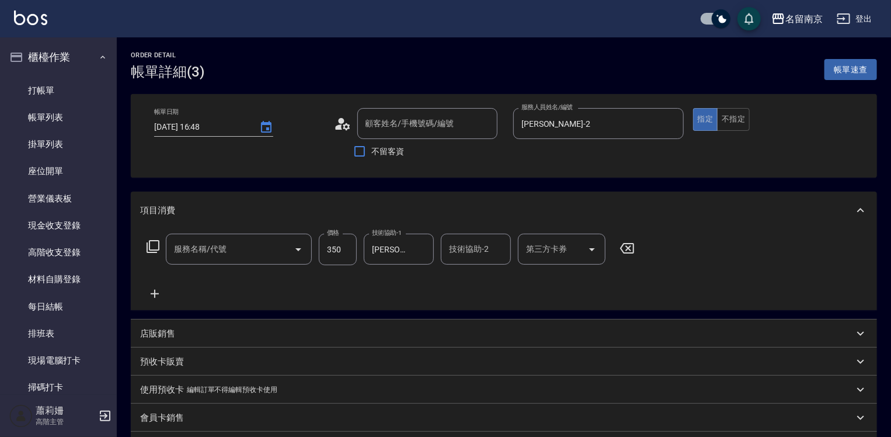
type input "洗髮(220)"
type input "新客人 姓名未設定/00/null"
click at [156, 325] on div "店販銷售" at bounding box center [504, 333] width 746 height 28
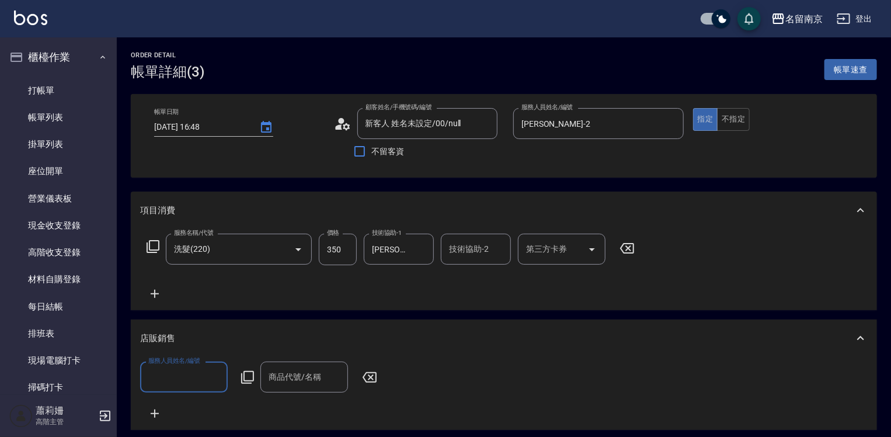
click at [170, 375] on input "服務人員姓名/編號" at bounding box center [183, 377] width 77 height 20
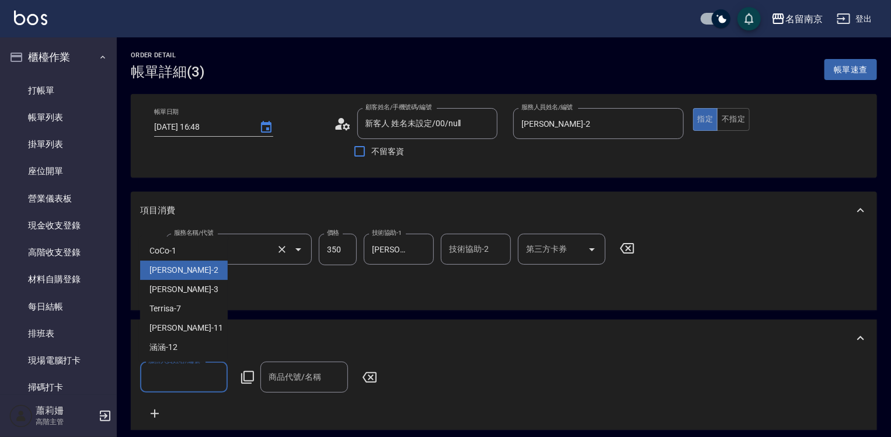
click at [191, 262] on div "[PERSON_NAME] -2" at bounding box center [184, 269] width 88 height 19
type input "[PERSON_NAME]-2"
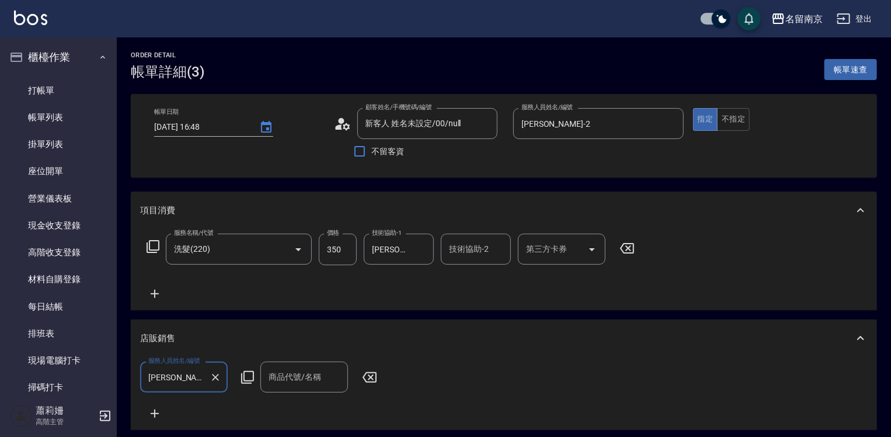
click at [250, 376] on icon at bounding box center [247, 377] width 14 height 14
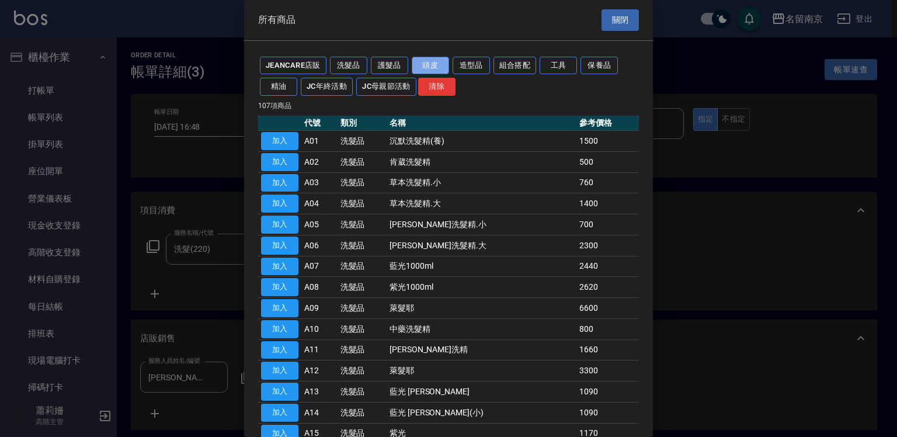
click at [429, 68] on button "頭皮" at bounding box center [429, 66] width 37 height 18
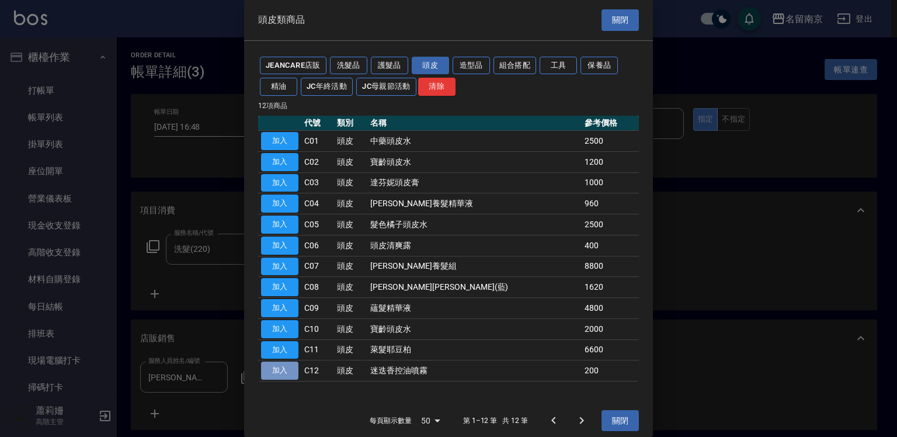
click at [287, 367] on button "加入" at bounding box center [279, 370] width 37 height 18
type input "迷迭香控油噴霧"
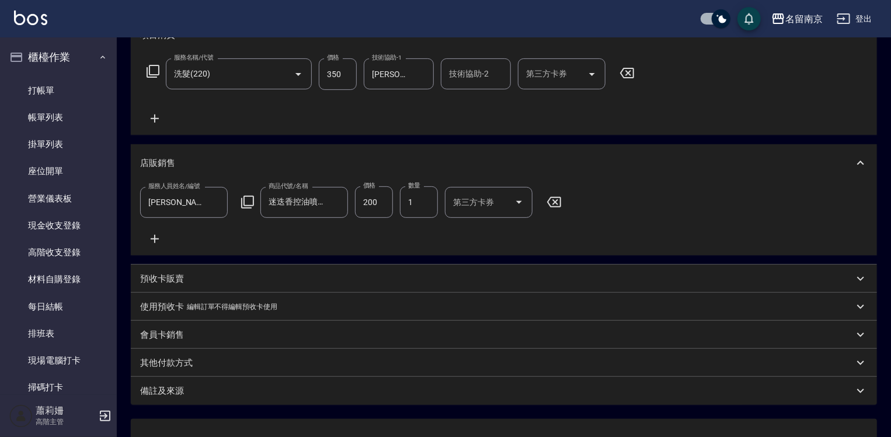
scroll to position [233, 0]
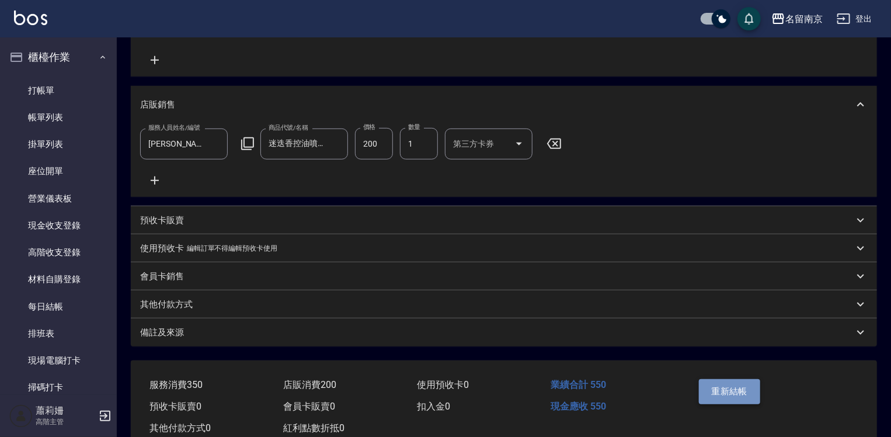
click at [724, 402] on button "重新結帳" at bounding box center [730, 391] width 62 height 25
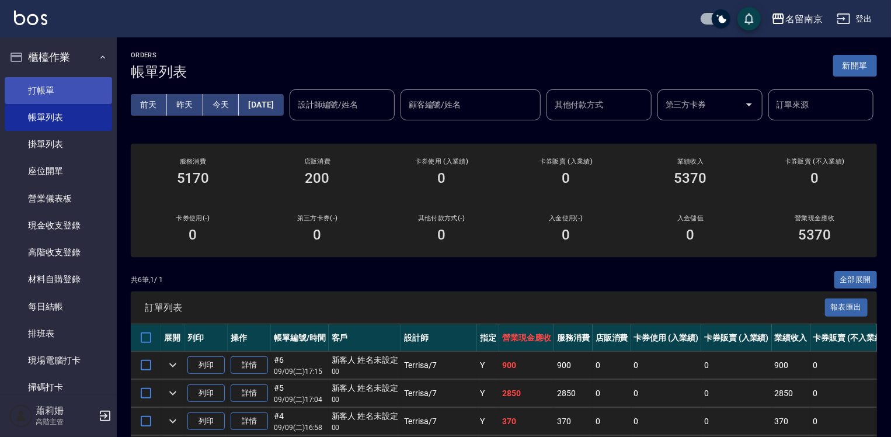
click at [42, 88] on link "打帳單" at bounding box center [58, 90] width 107 height 27
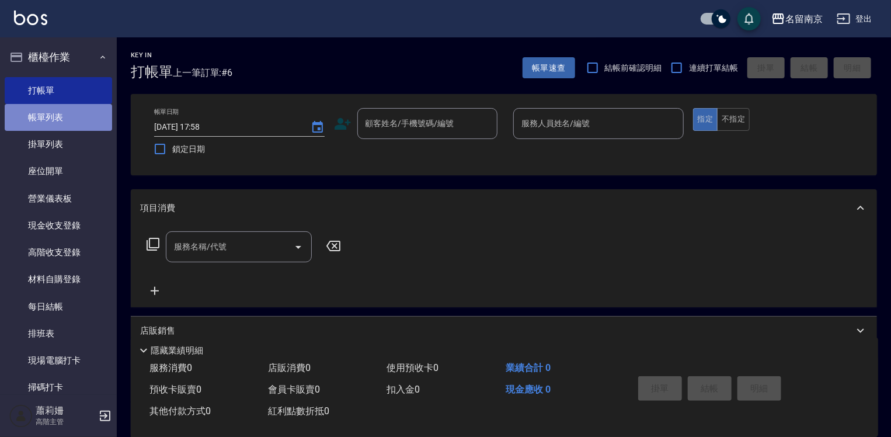
click at [76, 117] on link "帳單列表" at bounding box center [58, 117] width 107 height 27
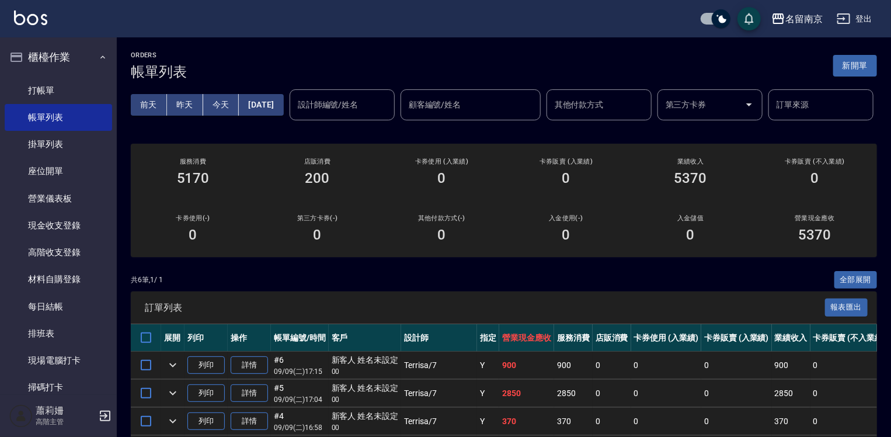
scroll to position [117, 0]
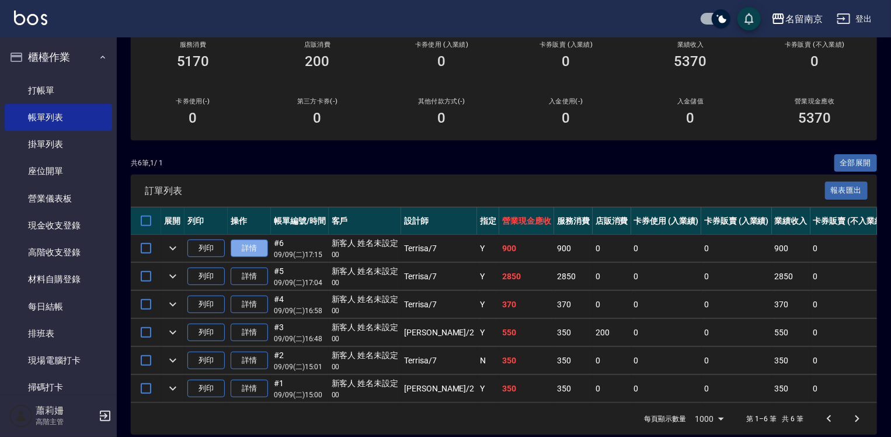
click at [252, 257] on link "詳情" at bounding box center [249, 248] width 37 height 18
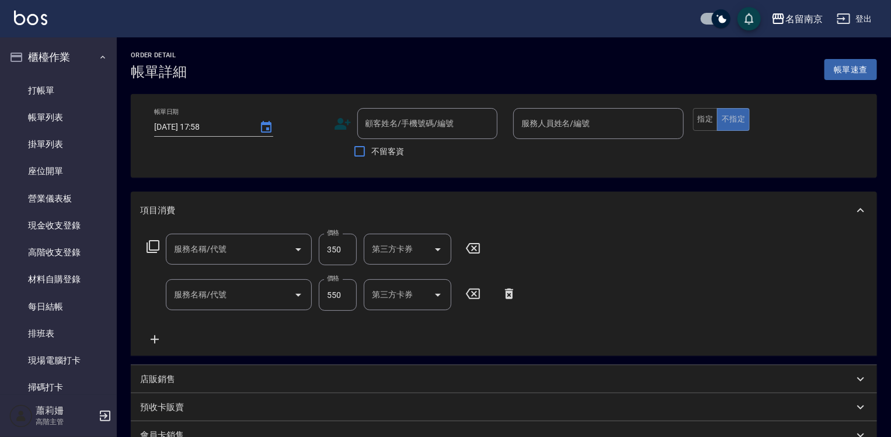
type input "[DATE] 17:15"
type input "Terrisa-7"
type input "洗髮(220)"
type input "剪髮(301)"
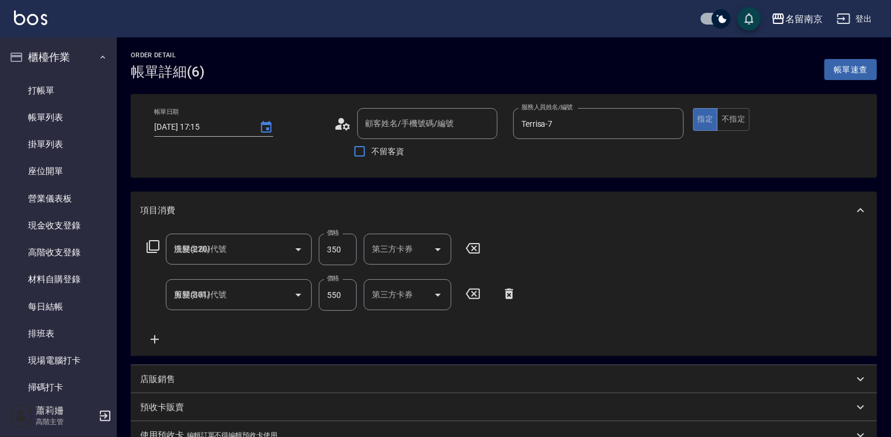
type input "新客人 姓名未設定/00/null"
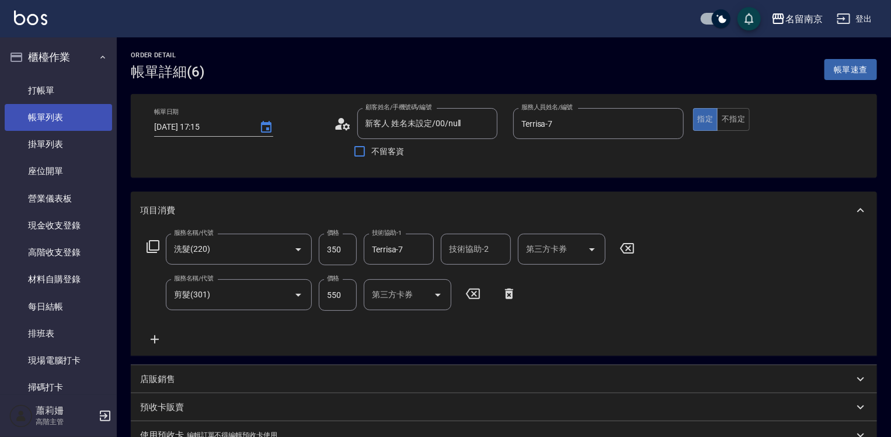
click at [67, 116] on link "帳單列表" at bounding box center [58, 117] width 107 height 27
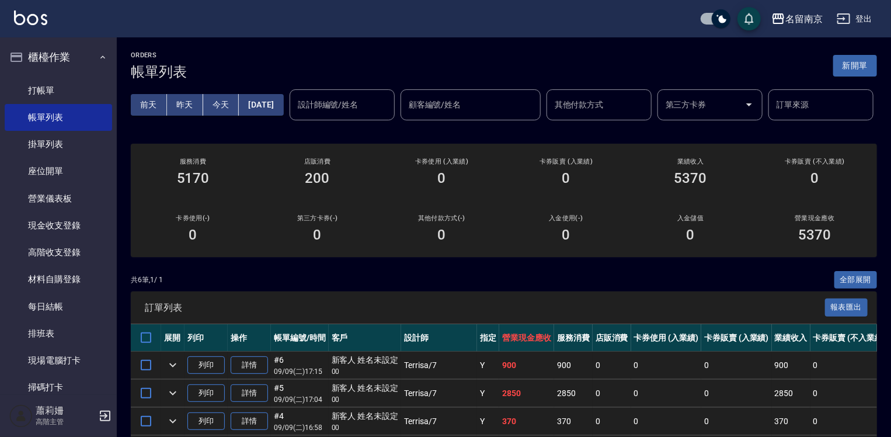
scroll to position [173, 0]
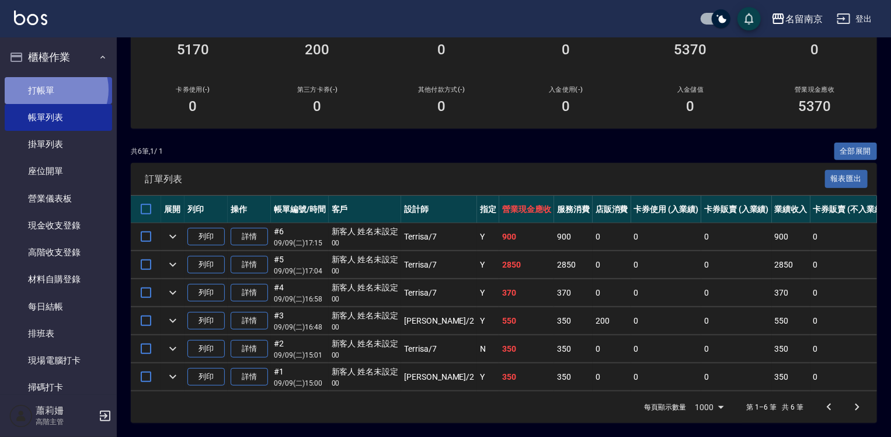
click at [55, 89] on link "打帳單" at bounding box center [58, 90] width 107 height 27
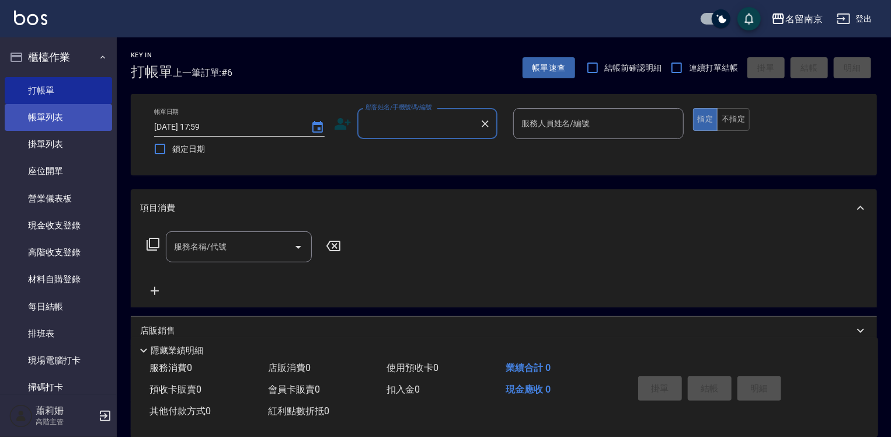
click at [52, 119] on link "帳單列表" at bounding box center [58, 117] width 107 height 27
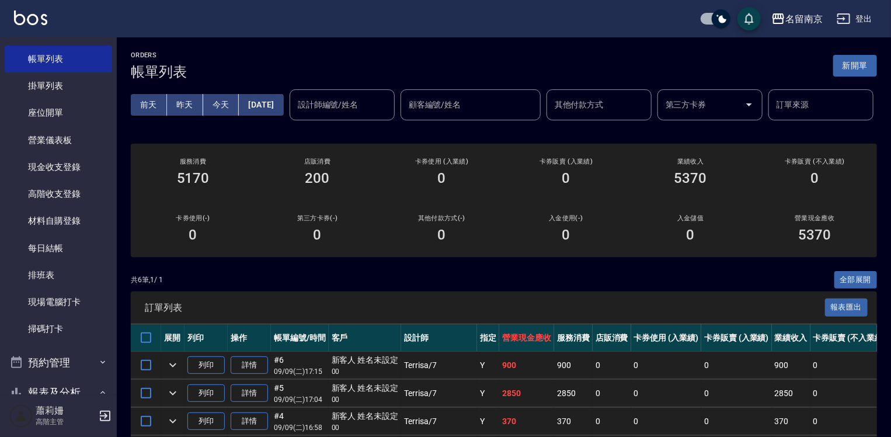
scroll to position [233, 0]
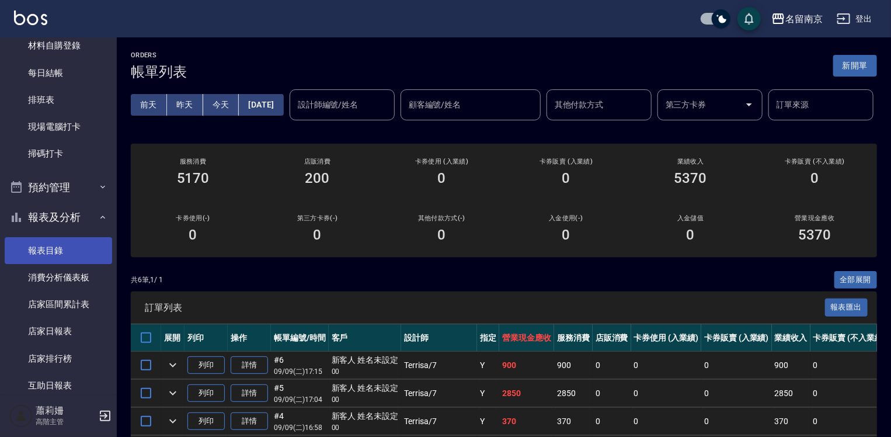
click at [66, 252] on link "報表目錄" at bounding box center [58, 250] width 107 height 27
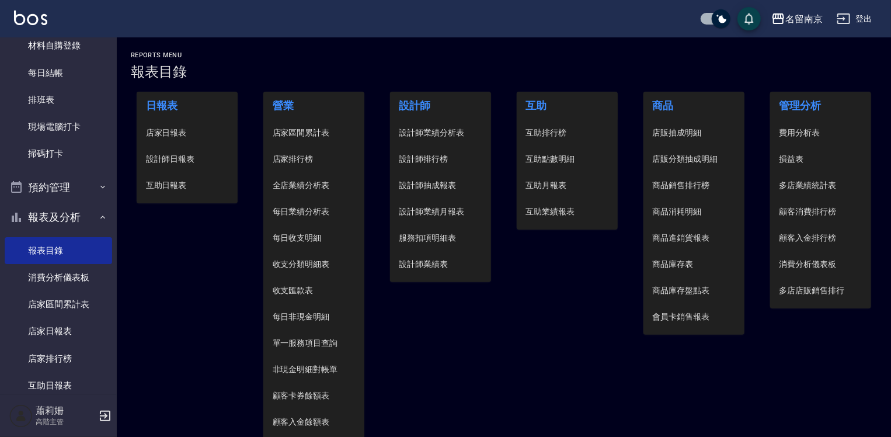
click at [180, 164] on span "設計師日報表" at bounding box center [187, 159] width 83 height 12
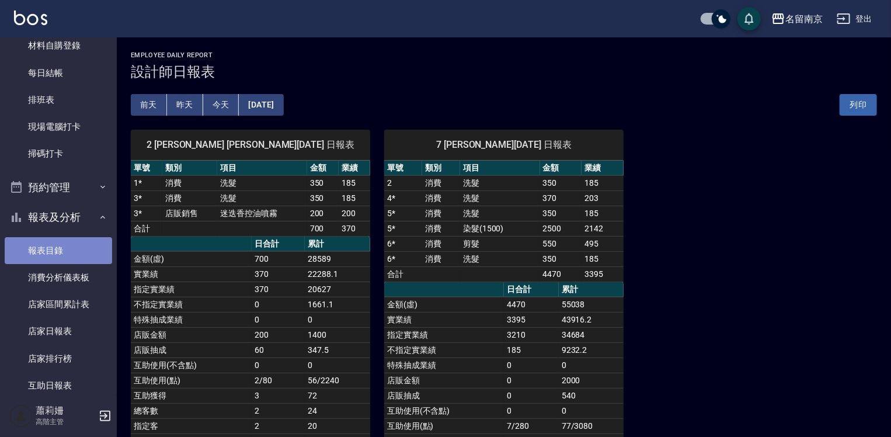
click at [73, 250] on link "報表目錄" at bounding box center [58, 250] width 107 height 27
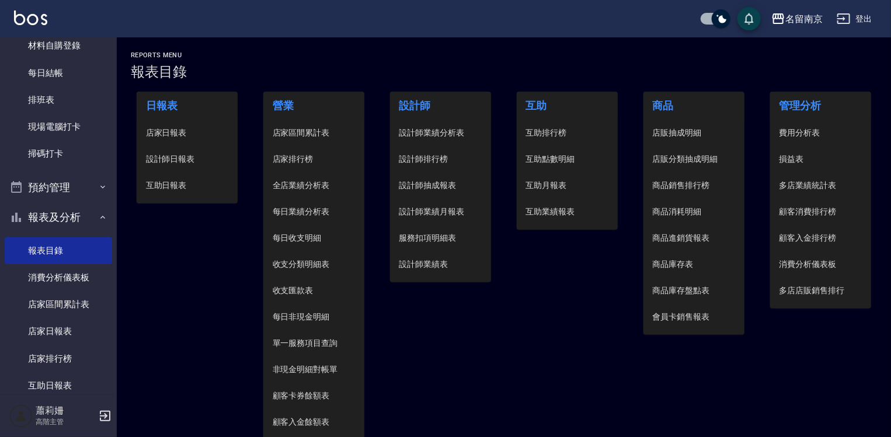
click at [201, 161] on span "設計師日報表" at bounding box center [187, 159] width 83 height 12
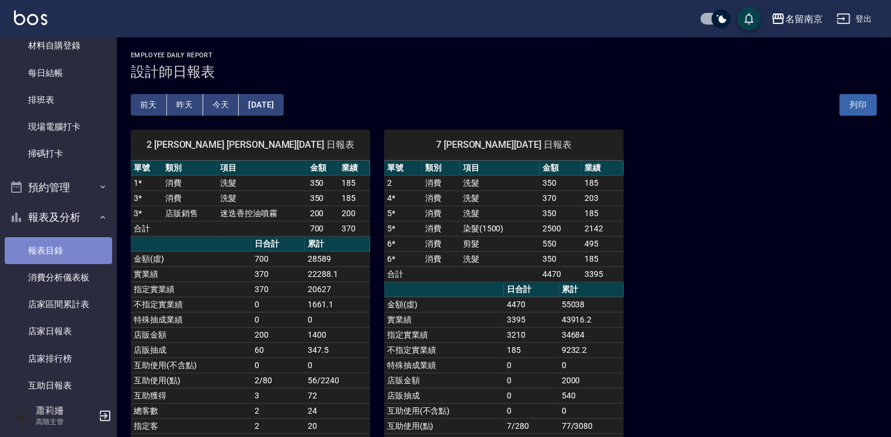
click at [65, 250] on link "報表目錄" at bounding box center [58, 250] width 107 height 27
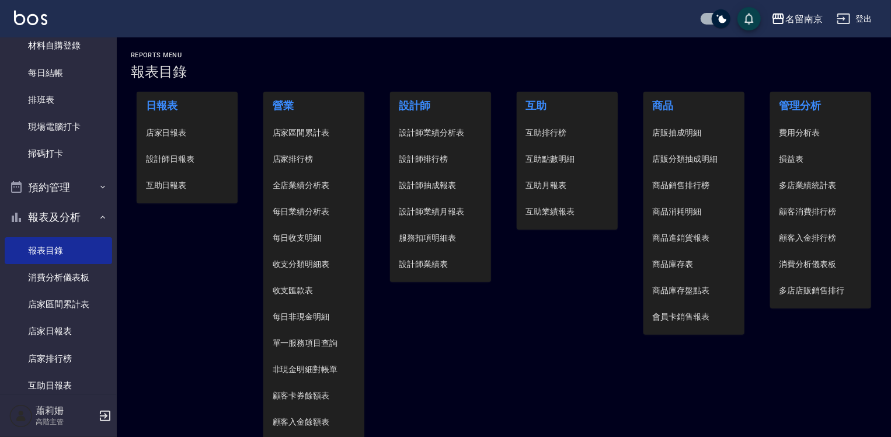
click at [183, 132] on span "店家日報表" at bounding box center [187, 133] width 83 height 12
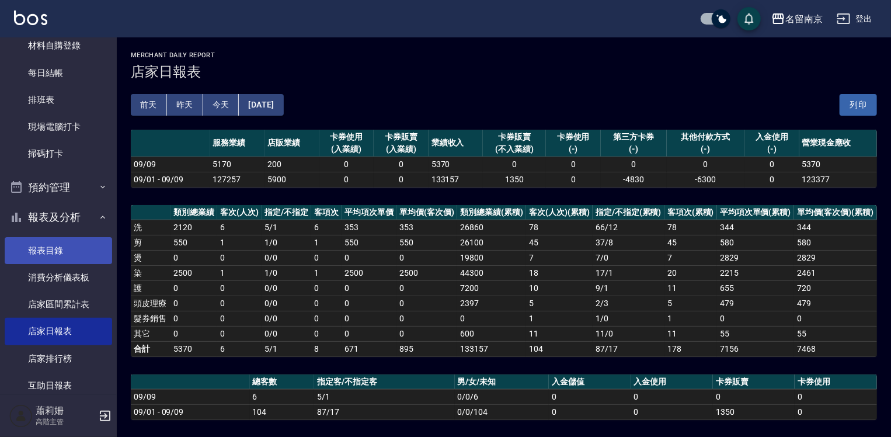
click at [54, 250] on link "報表目錄" at bounding box center [58, 250] width 107 height 27
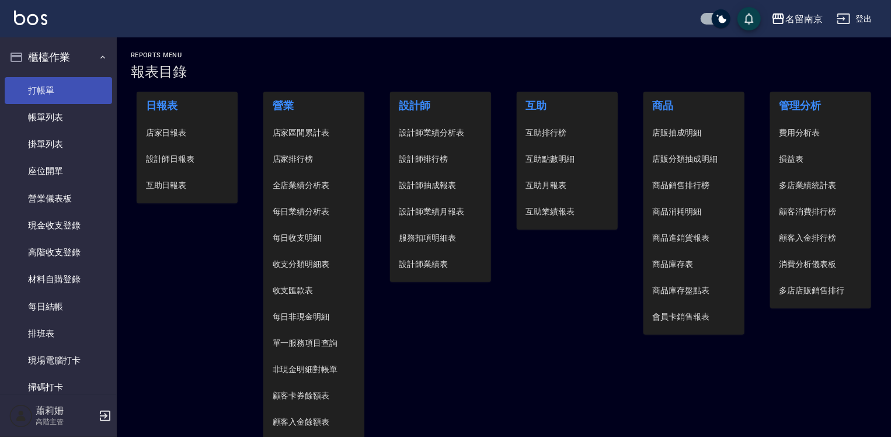
click at [55, 93] on link "打帳單" at bounding box center [58, 90] width 107 height 27
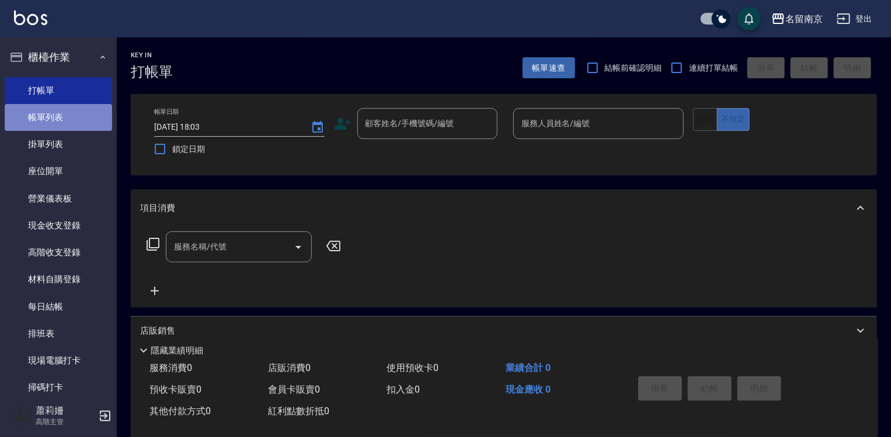
click at [82, 116] on link "帳單列表" at bounding box center [58, 117] width 107 height 27
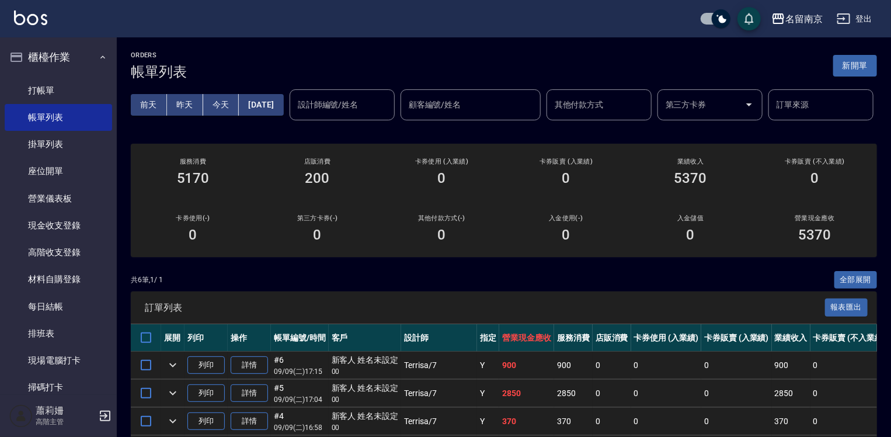
scroll to position [175, 0]
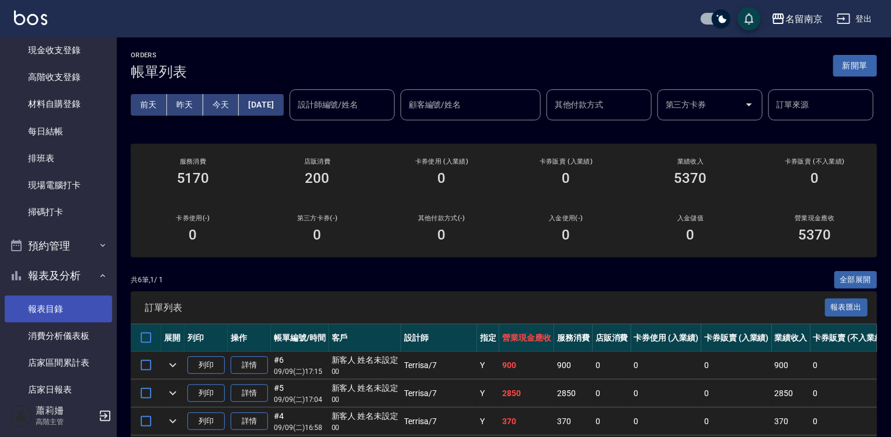
click at [71, 301] on link "報表目錄" at bounding box center [58, 308] width 107 height 27
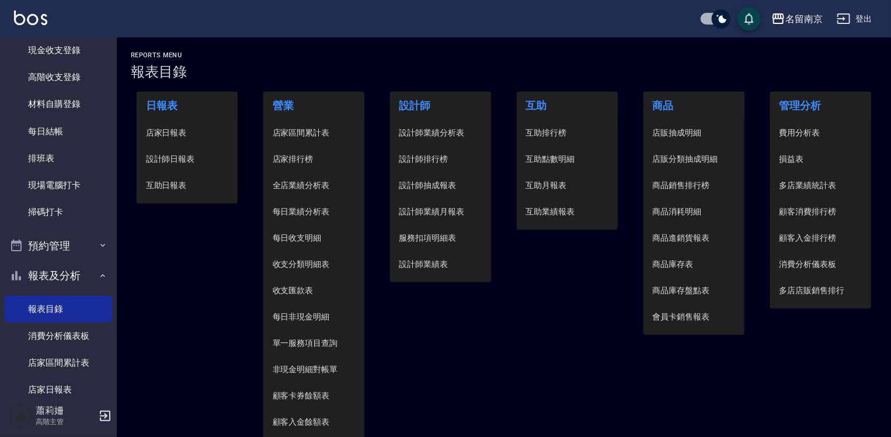
click at [186, 157] on span "設計師日報表" at bounding box center [187, 159] width 83 height 12
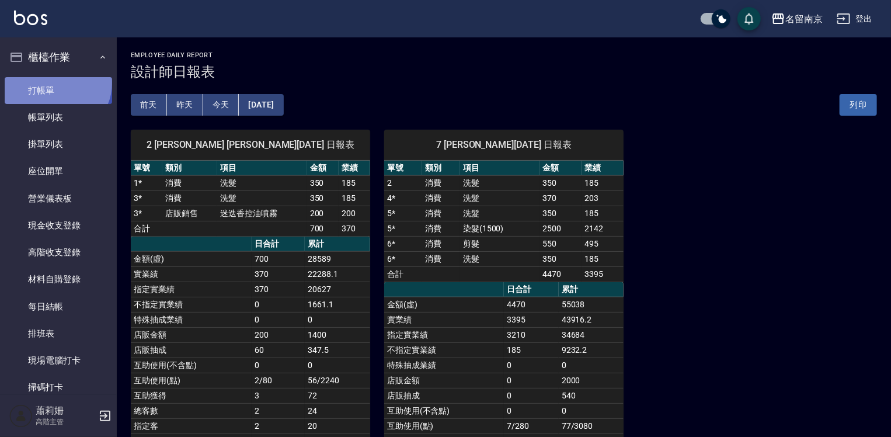
click at [56, 82] on link "打帳單" at bounding box center [58, 90] width 107 height 27
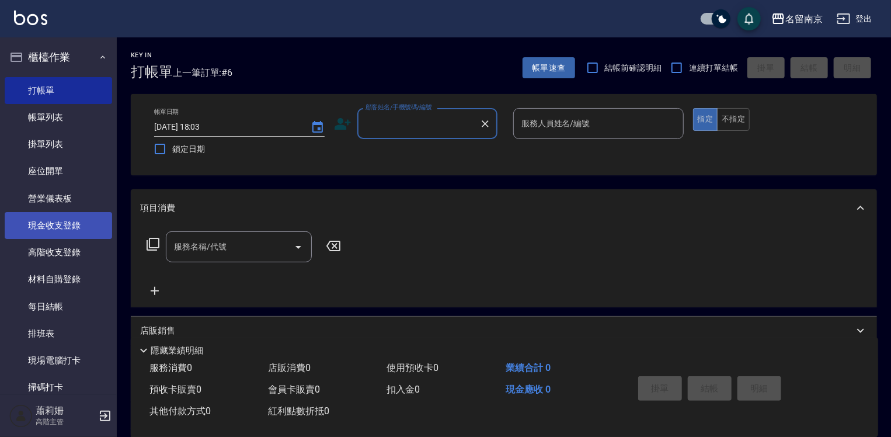
scroll to position [233, 0]
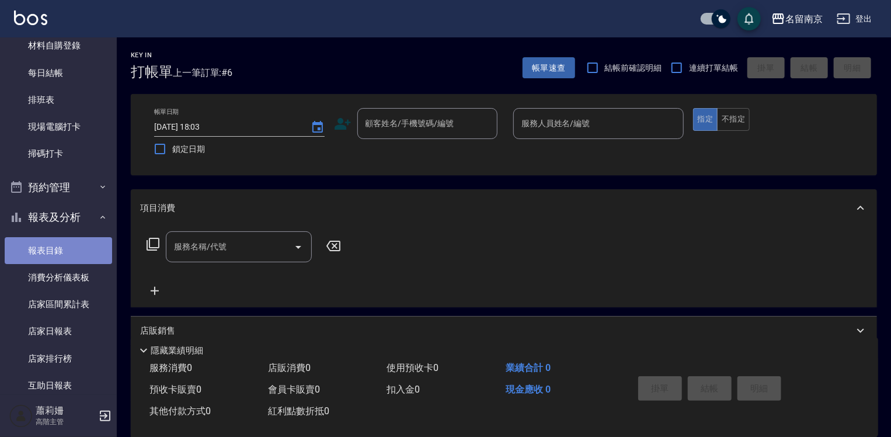
click at [62, 254] on link "報表目錄" at bounding box center [58, 250] width 107 height 27
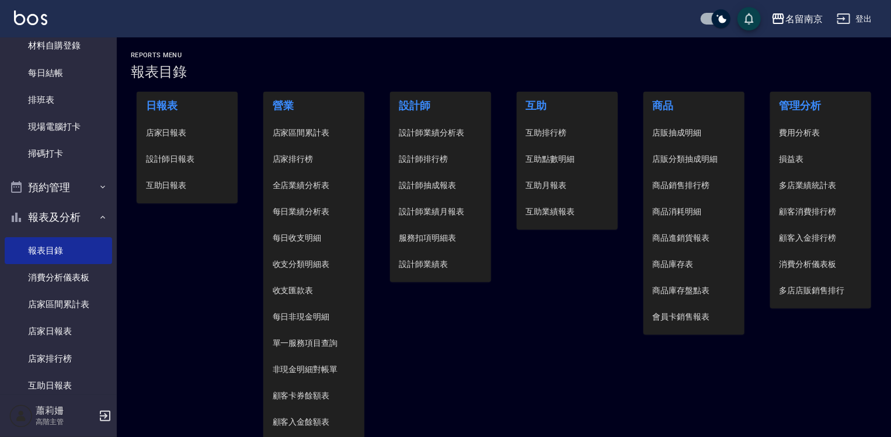
click at [159, 130] on span "店家日報表" at bounding box center [187, 133] width 83 height 12
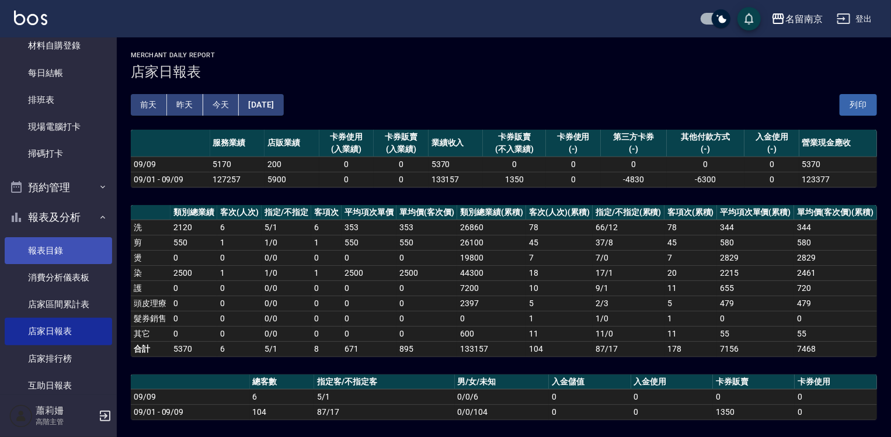
click at [54, 245] on link "報表目錄" at bounding box center [58, 250] width 107 height 27
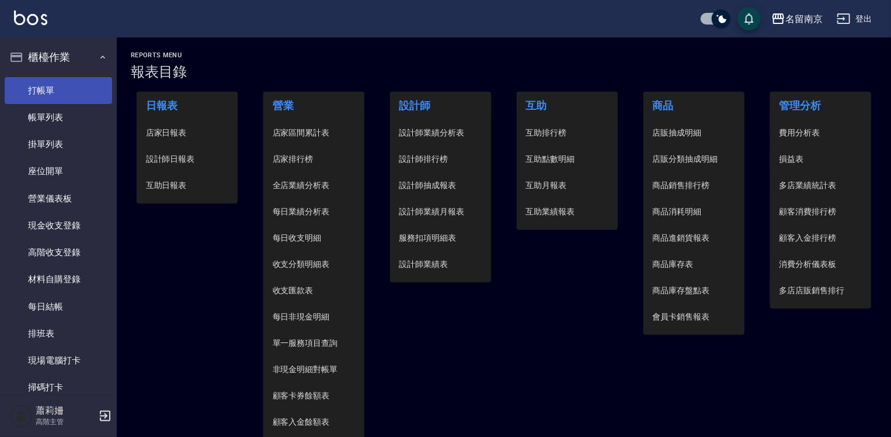
click at [46, 93] on link "打帳單" at bounding box center [58, 90] width 107 height 27
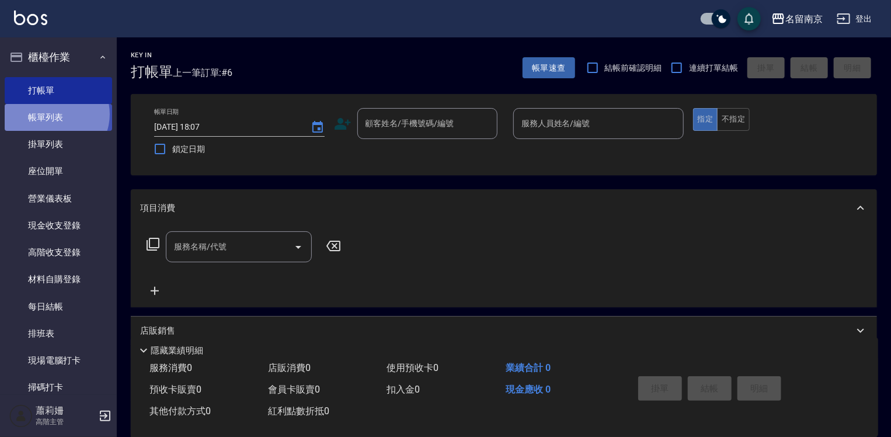
click at [55, 114] on link "帳單列表" at bounding box center [58, 117] width 107 height 27
